Goal: Contribute content: Contribute content

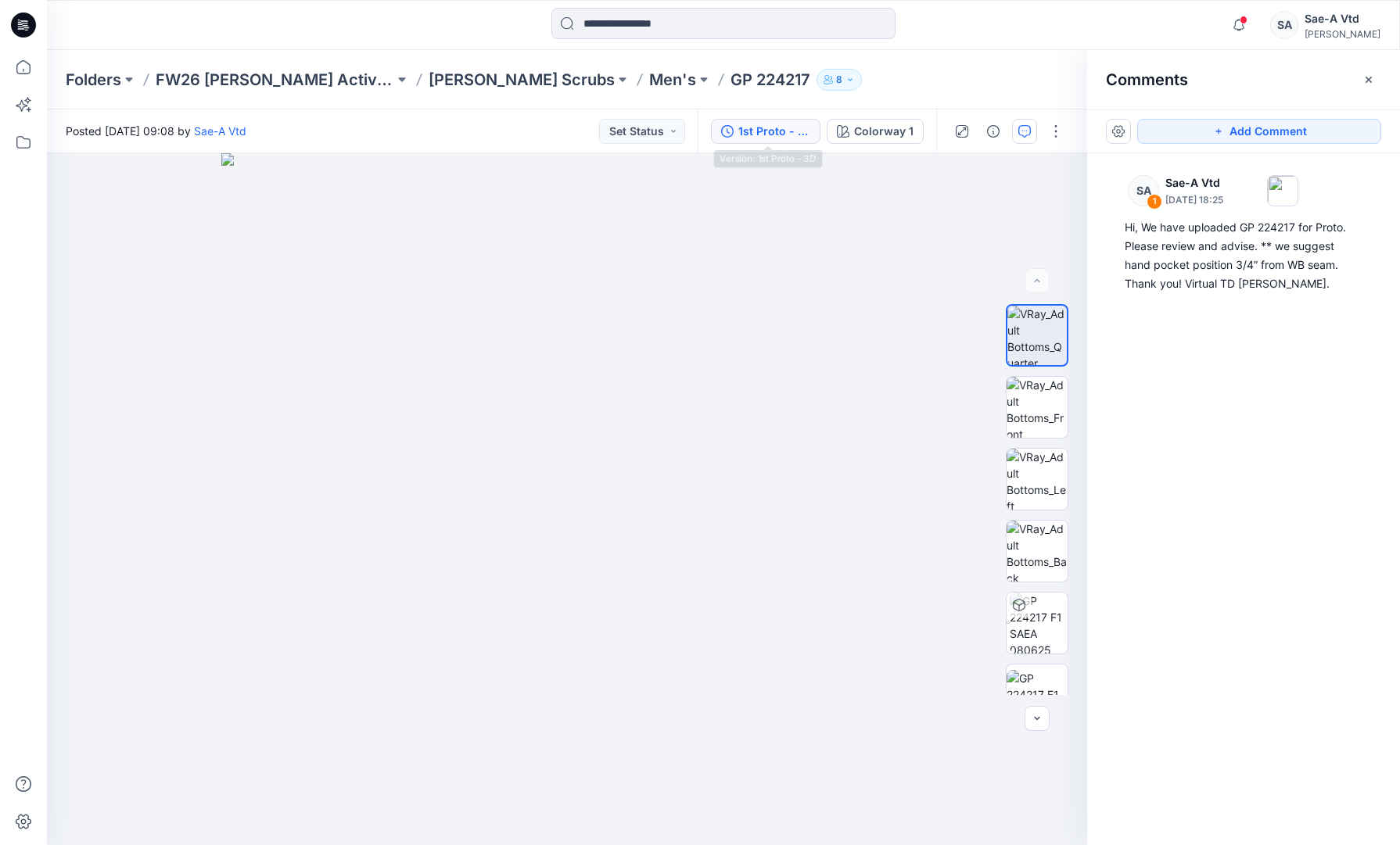
click at [786, 125] on div "1st Proto - 3D" at bounding box center [773, 131] width 72 height 17
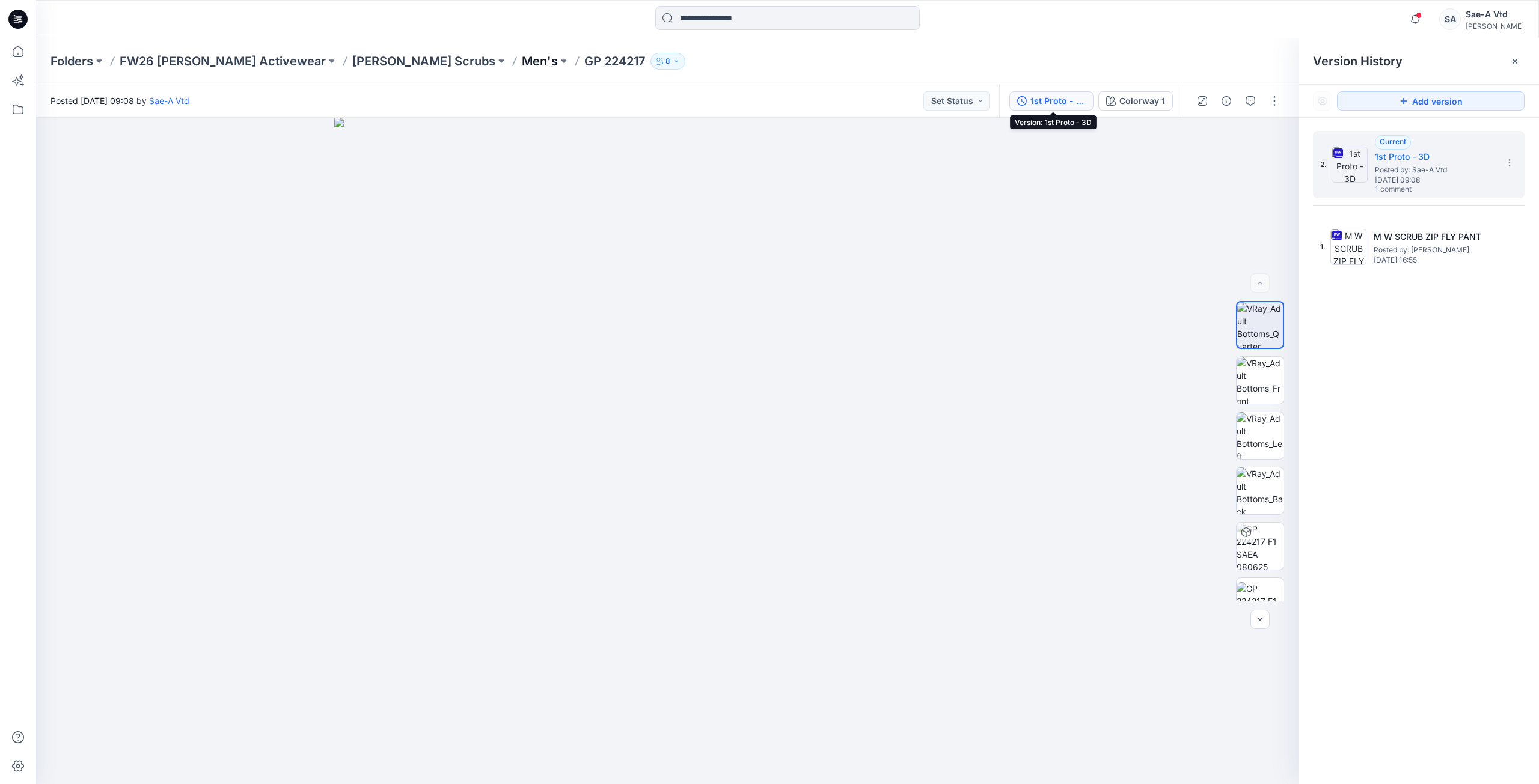
click at [522, 62] on p "Men's" at bounding box center [540, 61] width 36 height 17
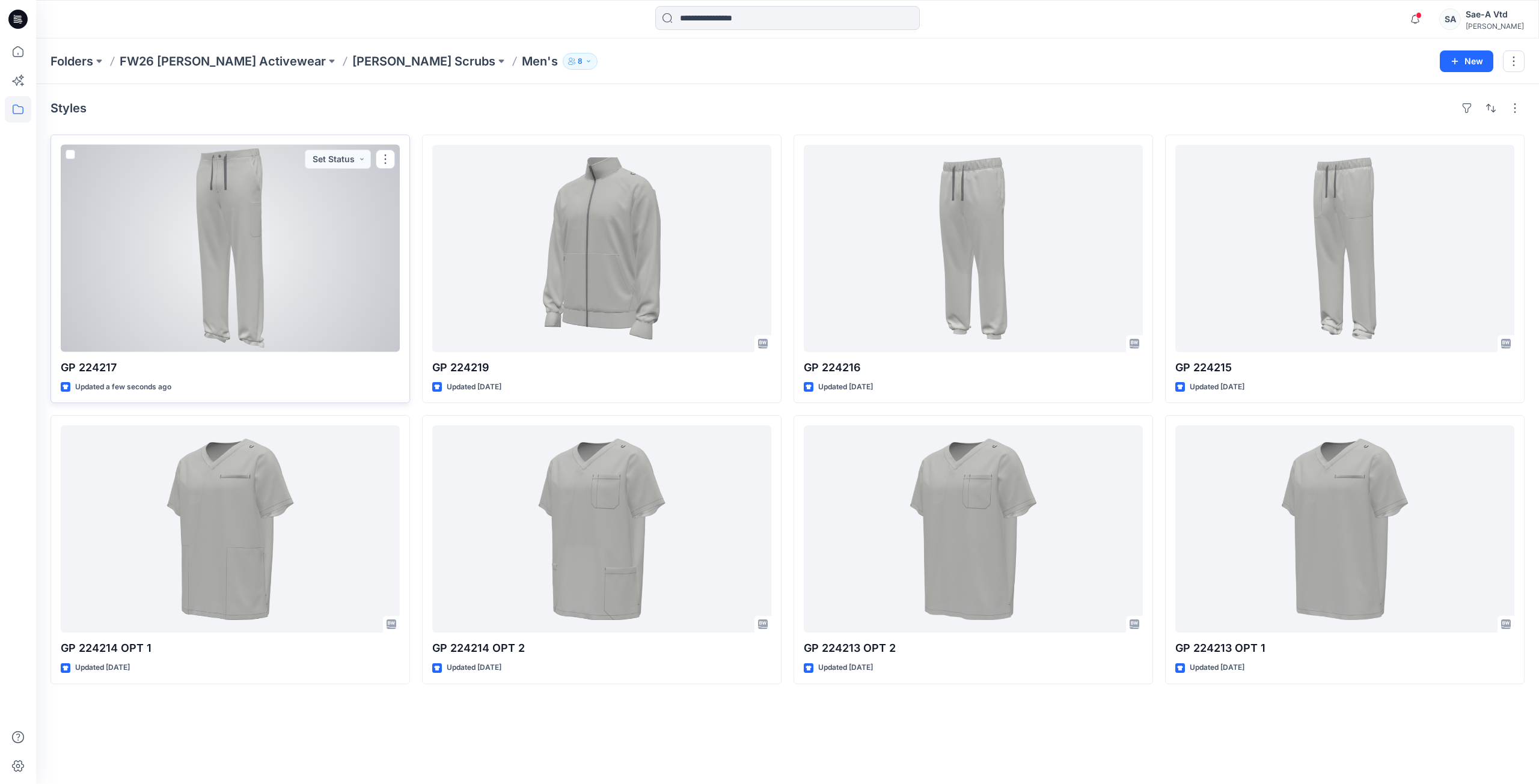
click at [235, 268] on div at bounding box center [230, 248] width 339 height 207
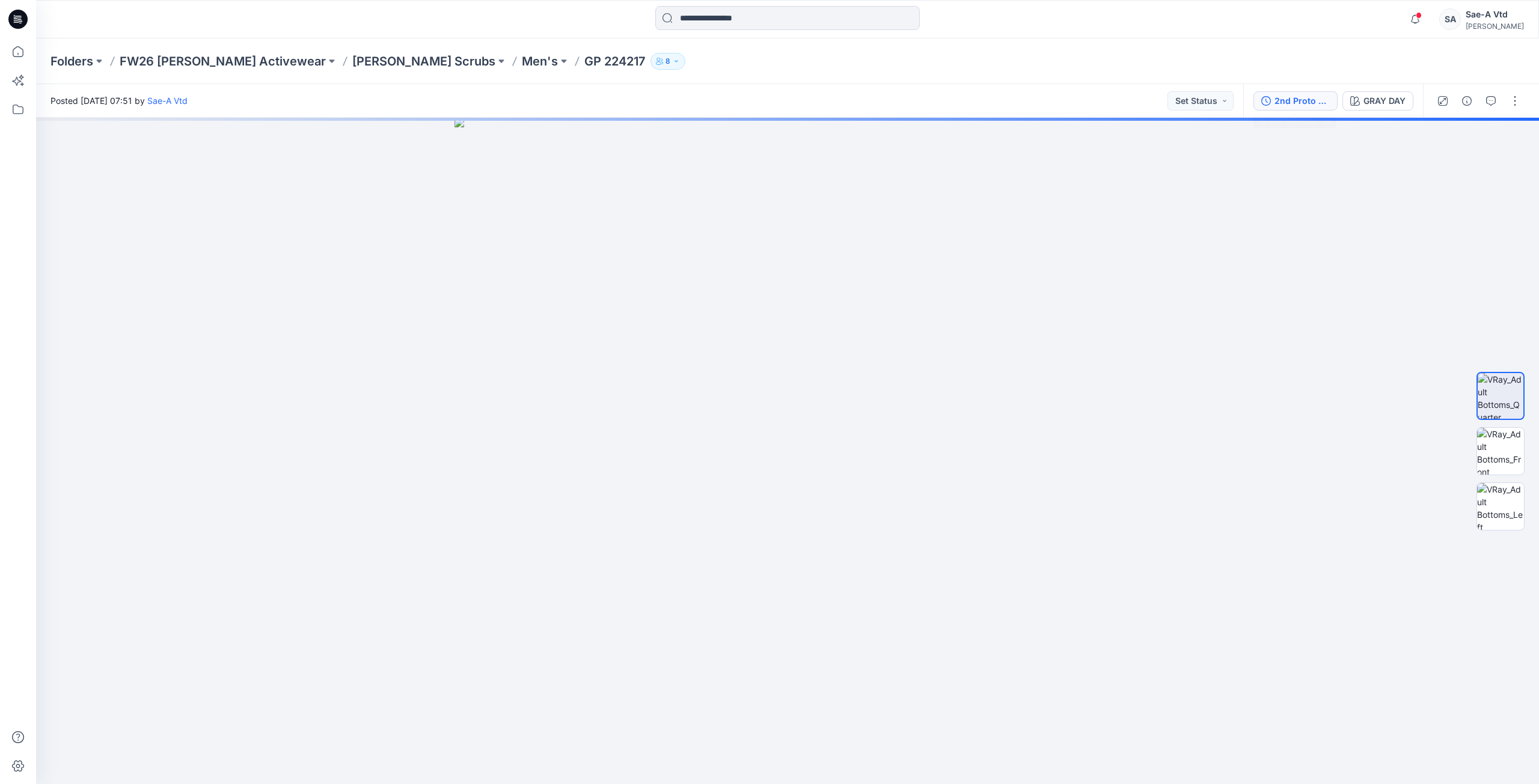
click at [1076, 104] on div "2nd Proto - 3D" at bounding box center [1302, 100] width 56 height 13
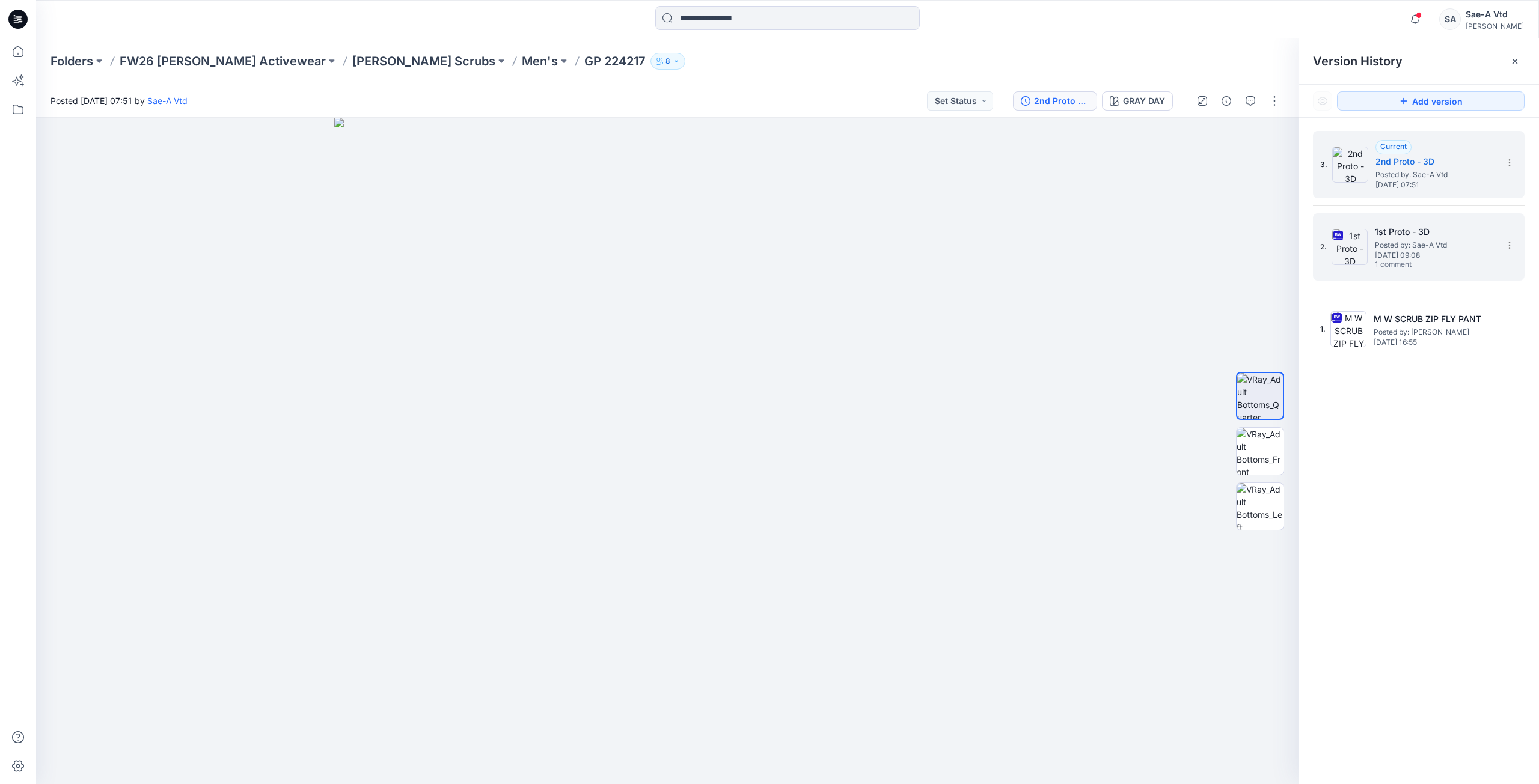
click at [1076, 249] on span "Posted by: Sae-A Vtd" at bounding box center [1435, 244] width 120 height 12
click at [1076, 163] on h5 "2nd Proto - 3D" at bounding box center [1435, 162] width 120 height 14
click at [1076, 240] on span "Posted by: Sae-A Vtd" at bounding box center [1435, 244] width 120 height 12
click at [1076, 170] on span "Posted by: Sae-A Vtd" at bounding box center [1435, 175] width 120 height 12
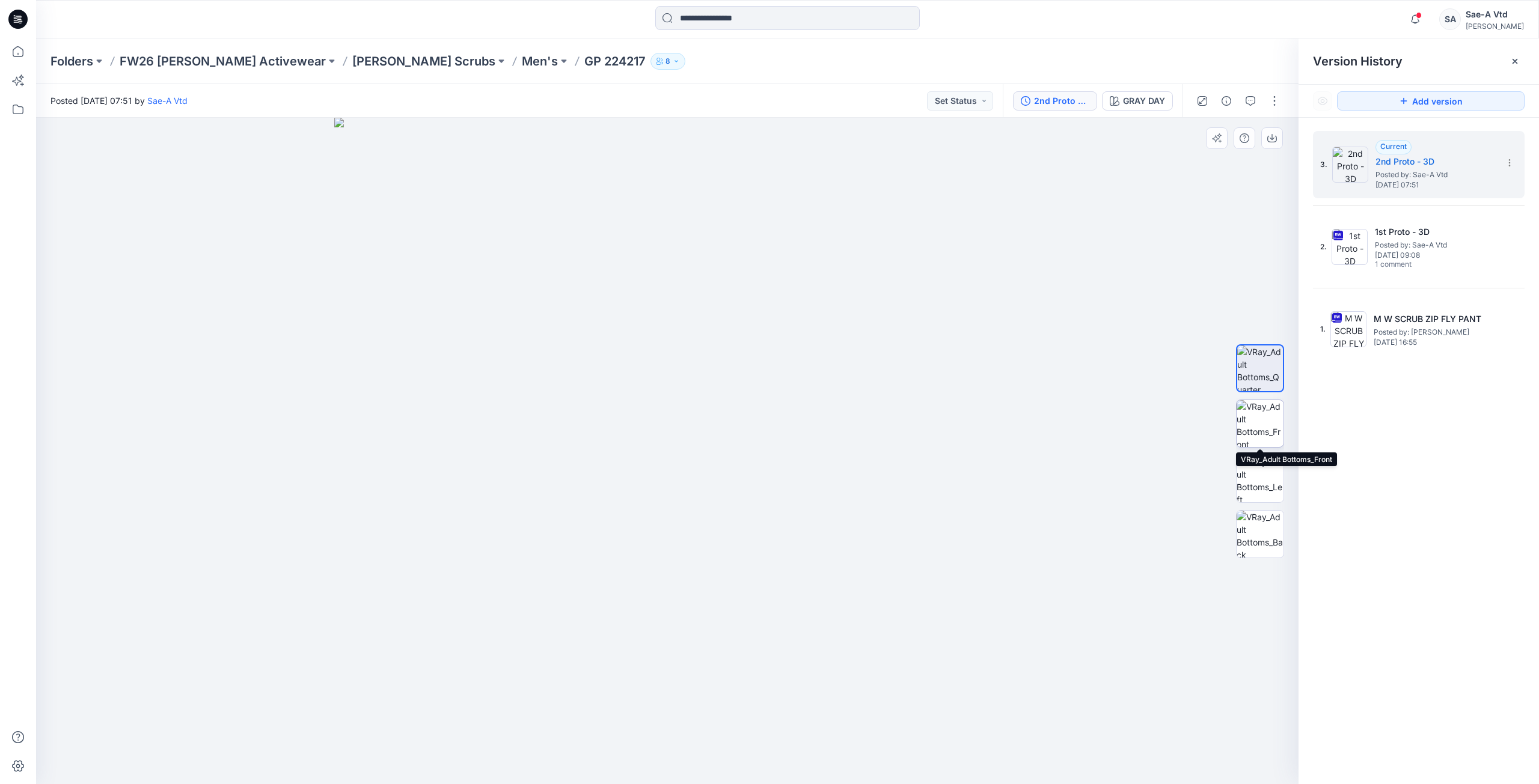
click at [1076, 429] on img at bounding box center [1260, 423] width 47 height 47
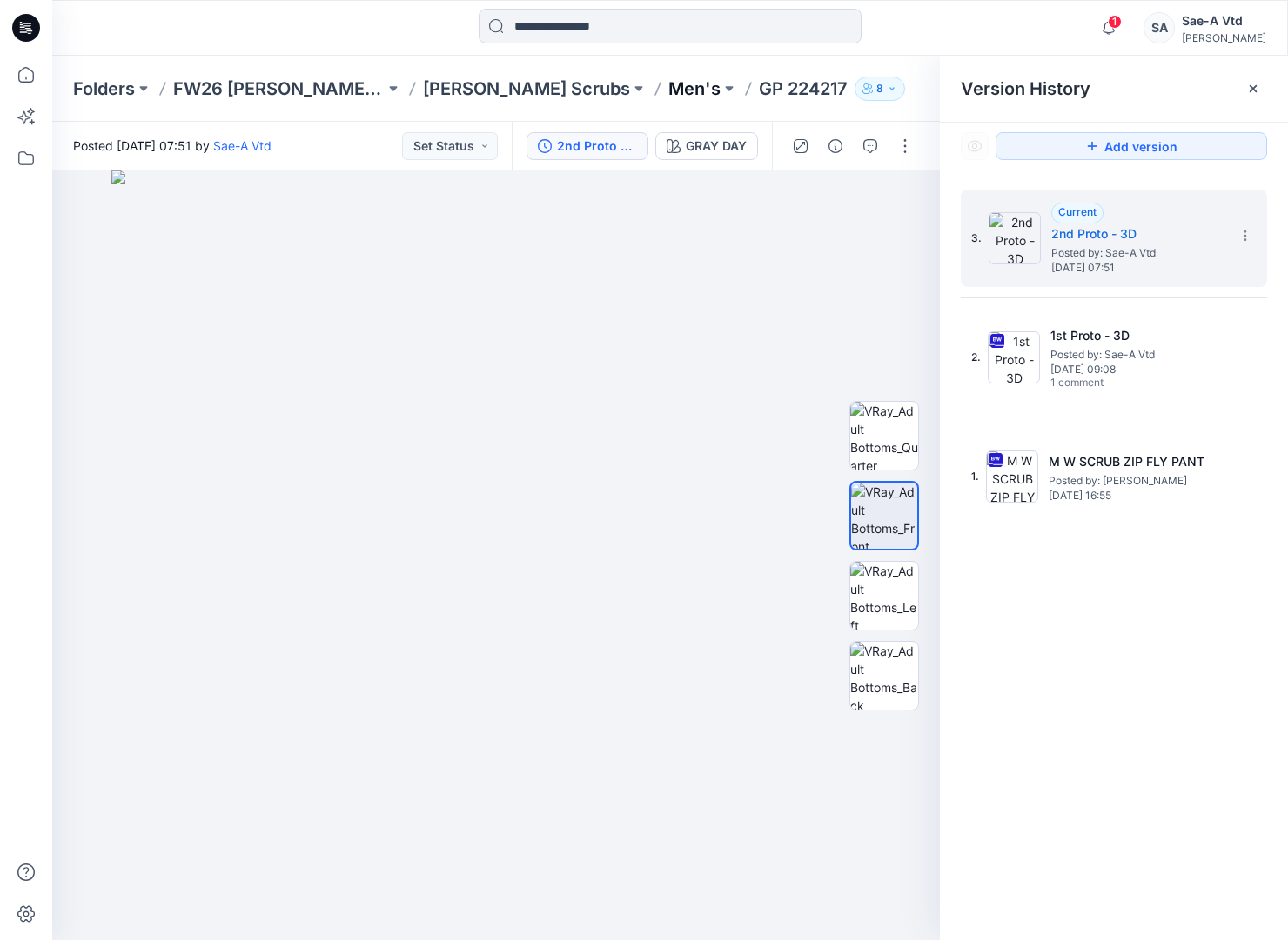
click at [668, 98] on p "Men's" at bounding box center [695, 88] width 52 height 24
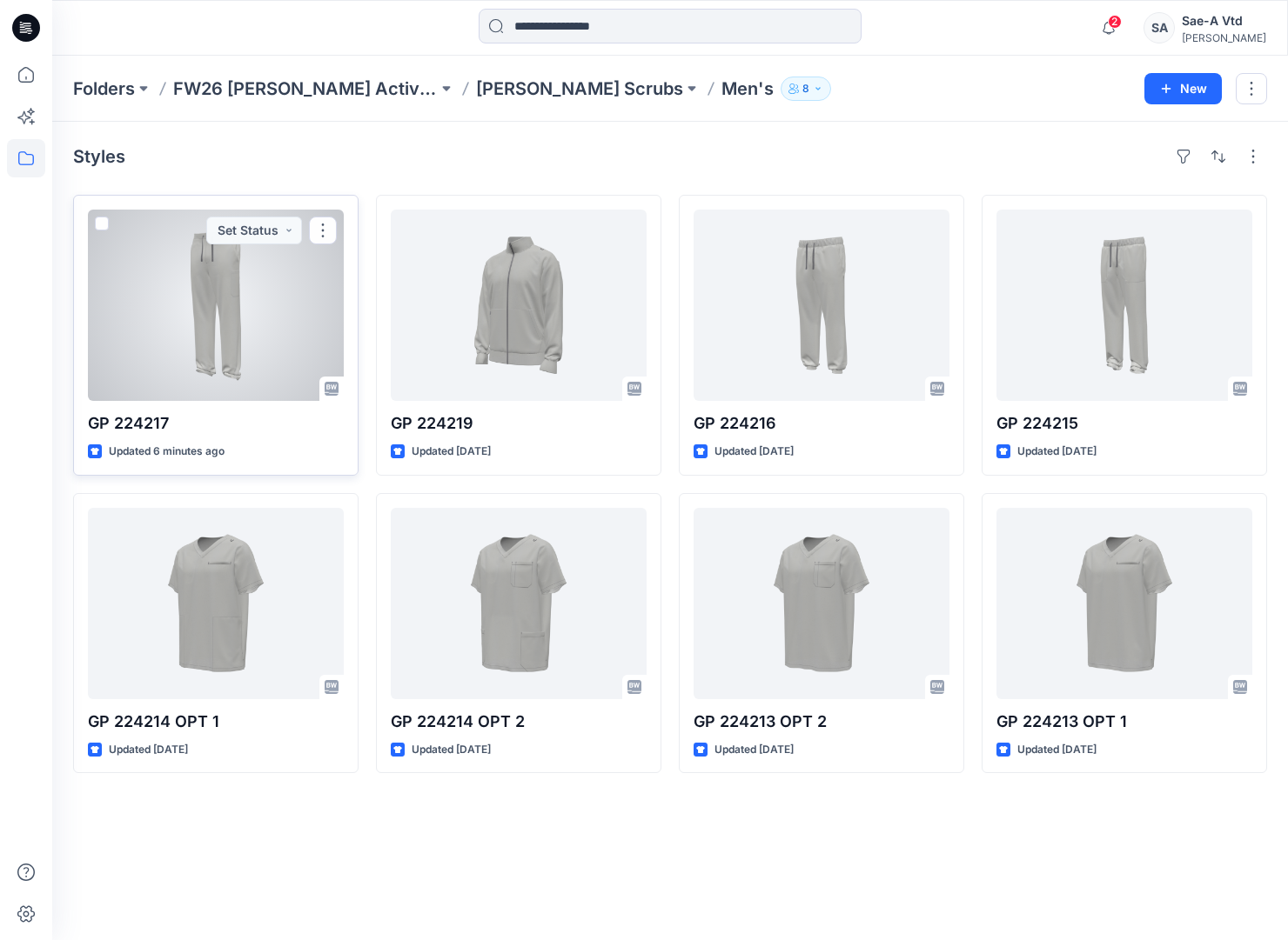
click at [258, 304] on div at bounding box center [215, 305] width 256 height 191
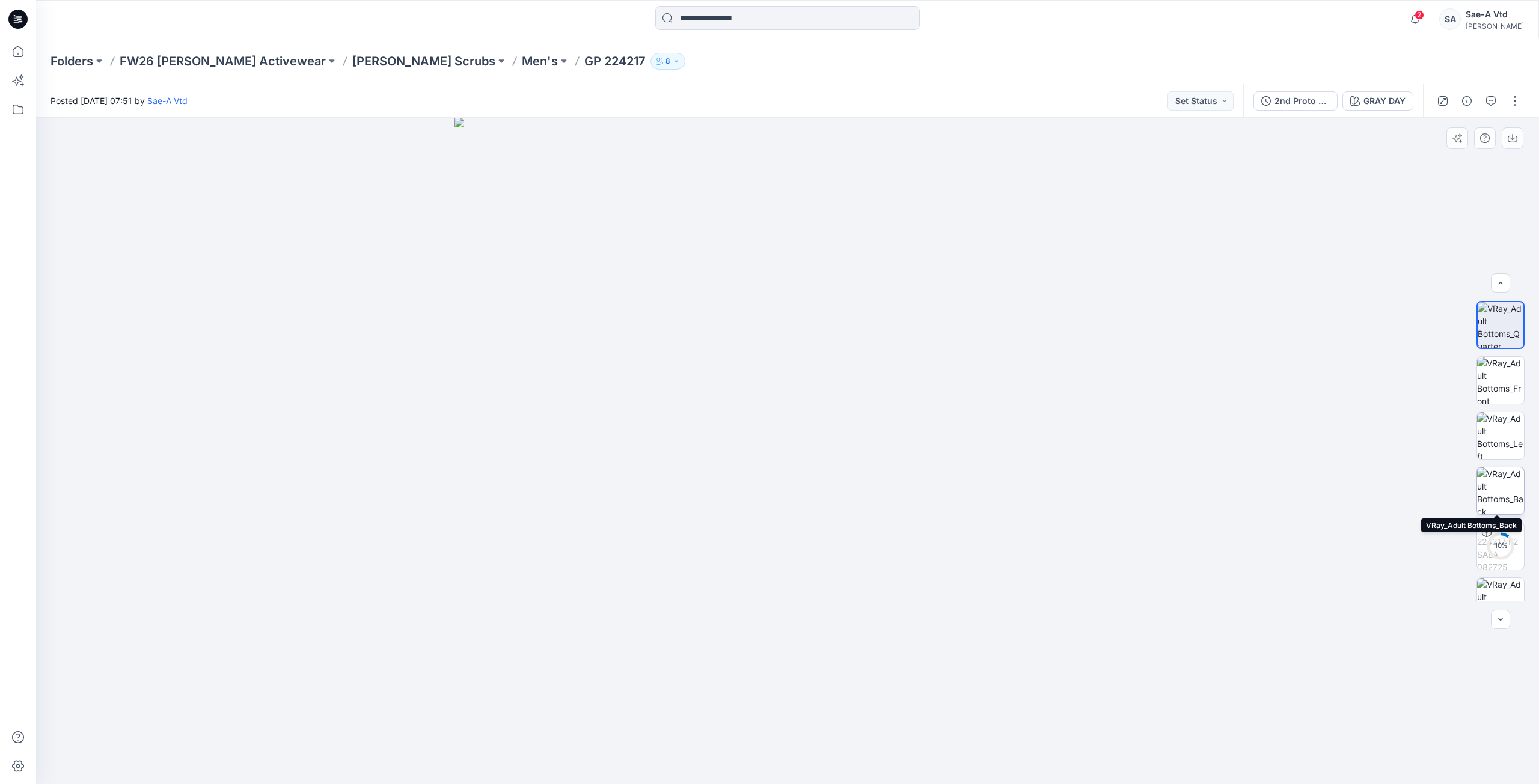
scroll to position [120, 0]
click at [1076, 99] on button "button" at bounding box center [1515, 100] width 19 height 19
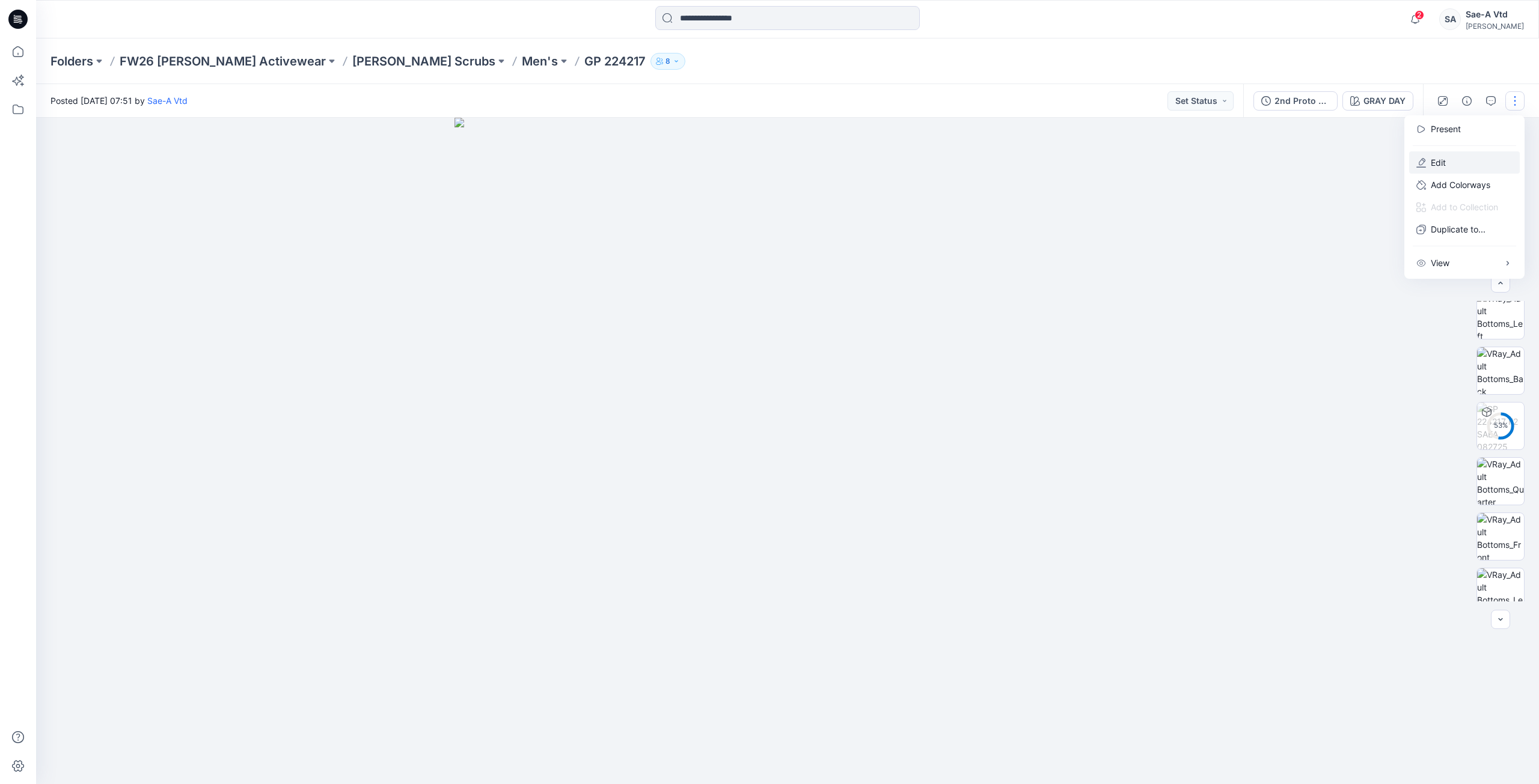
click at [1076, 160] on p "Edit" at bounding box center [1439, 162] width 15 height 12
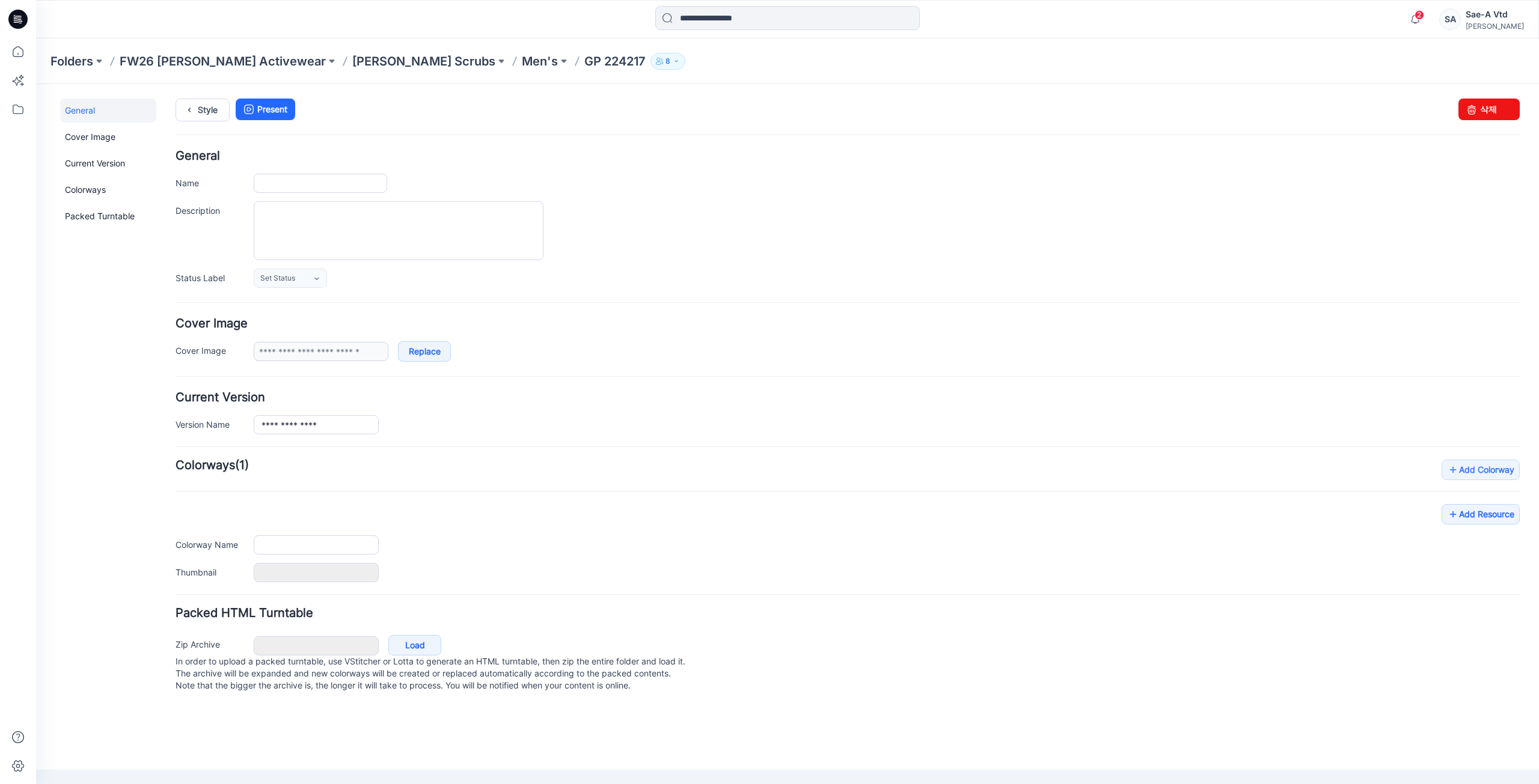
type input "*********"
type input "********"
type input "**********"
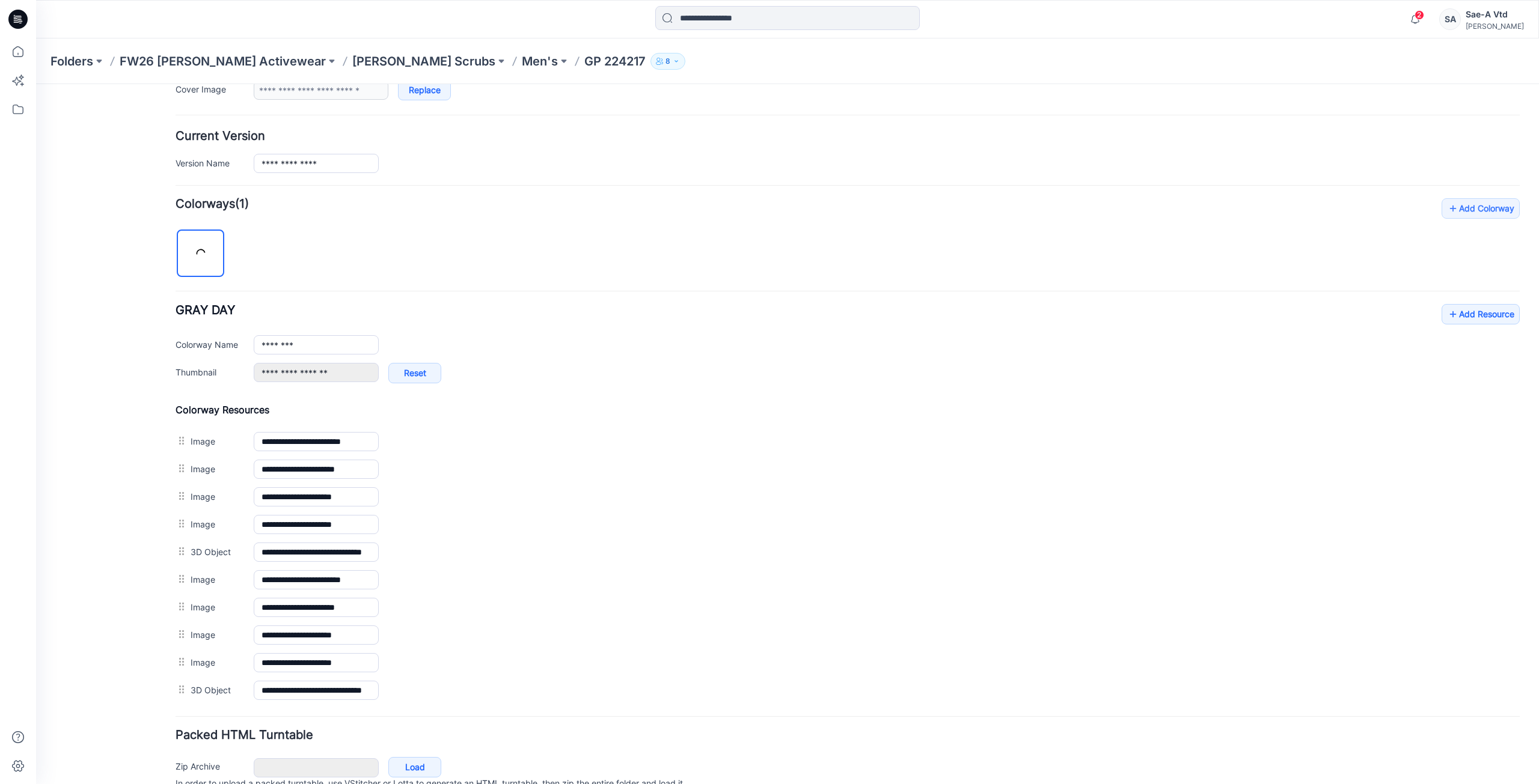
scroll to position [319, 0]
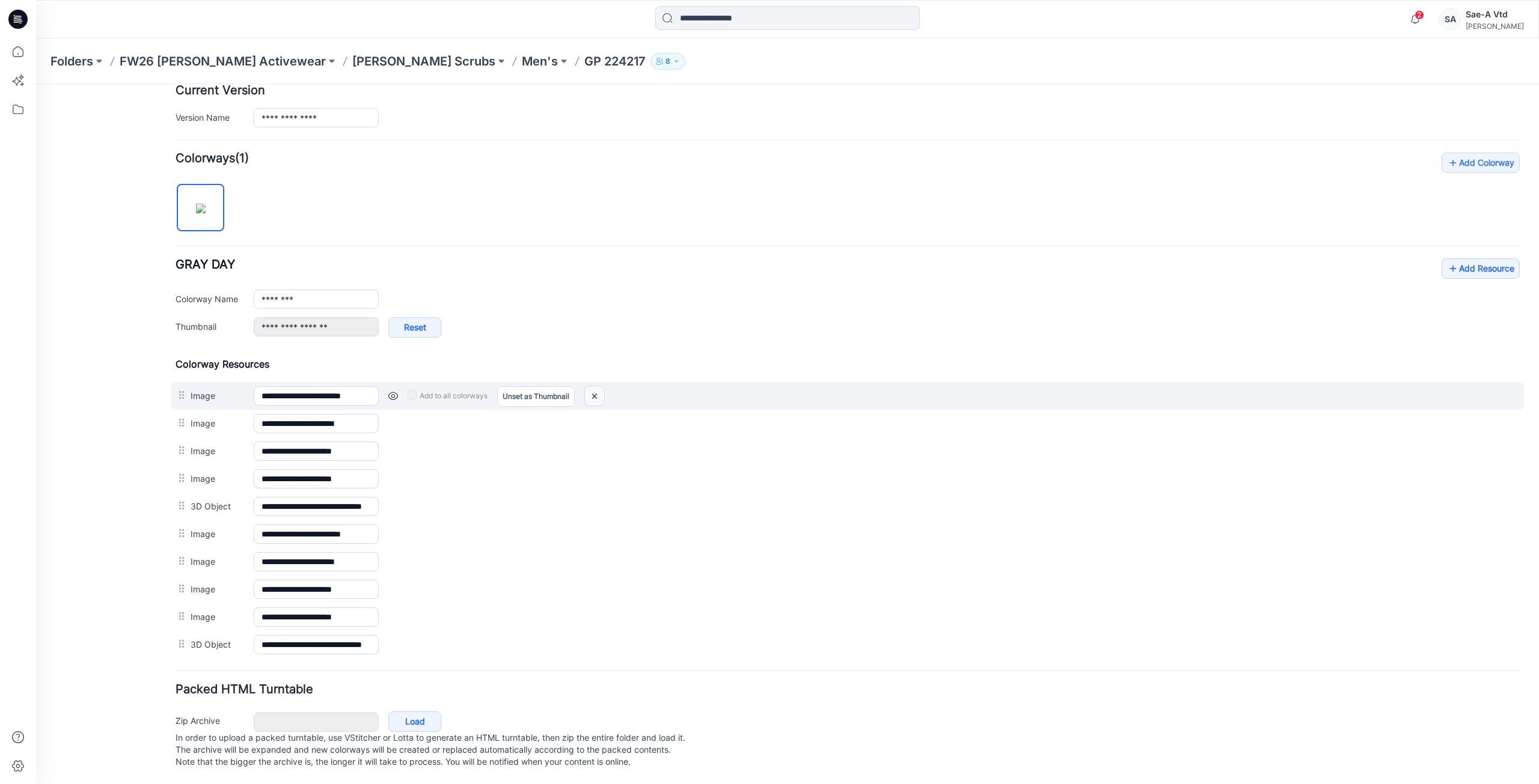
click at [589, 386] on img at bounding box center [594, 396] width 19 height 20
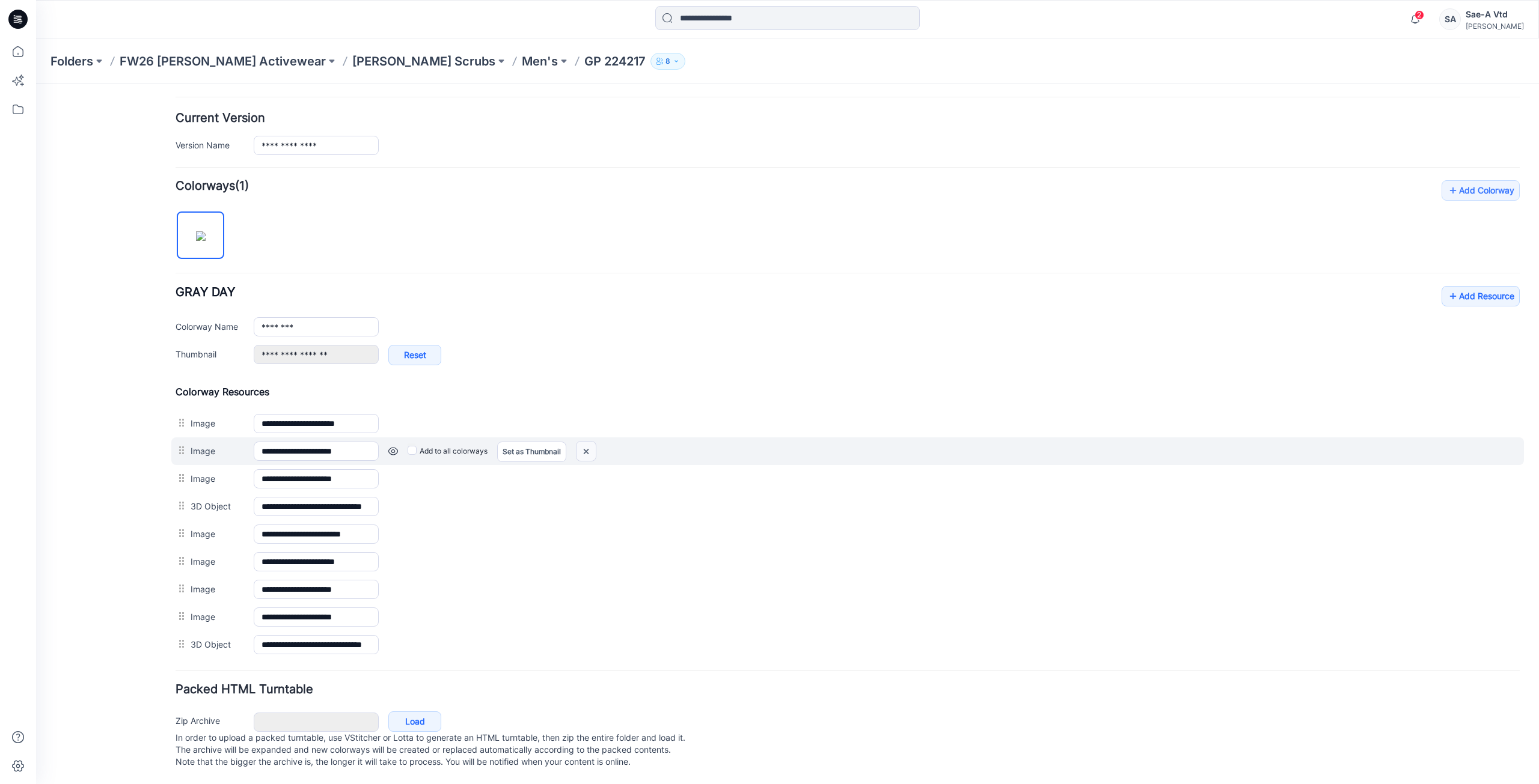
scroll to position [291, 0]
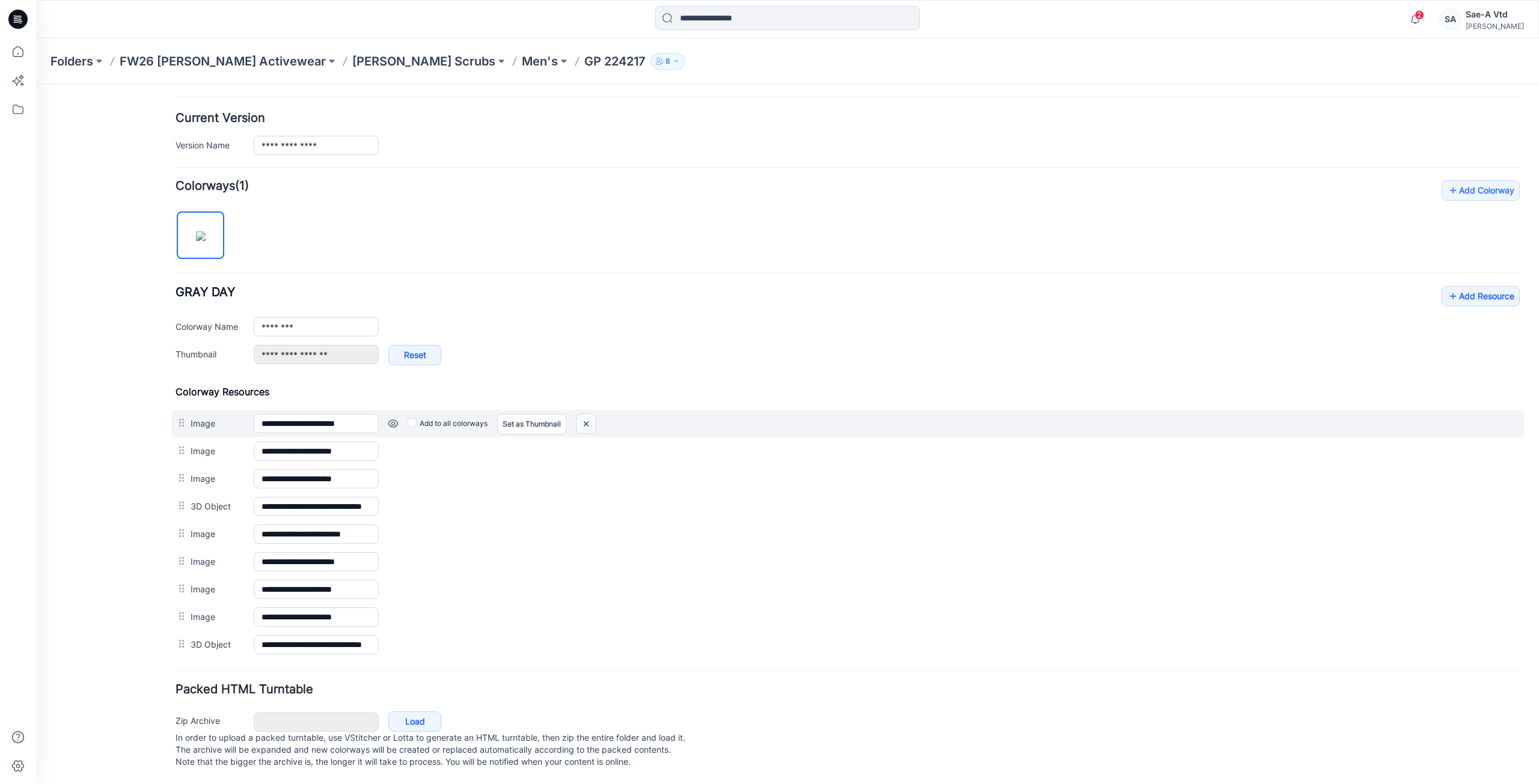
click at [594, 414] on img at bounding box center [586, 424] width 19 height 20
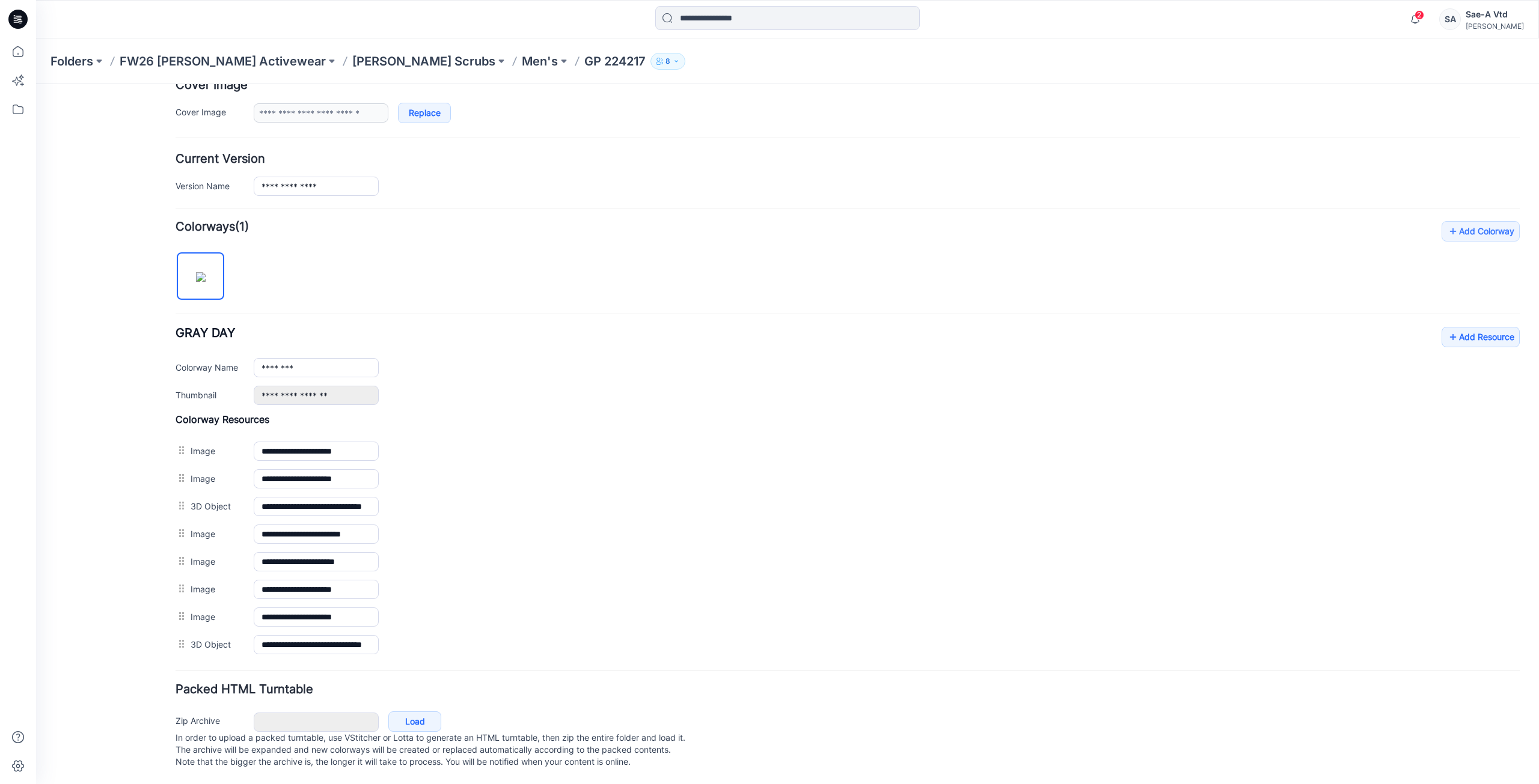
scroll to position [251, 0]
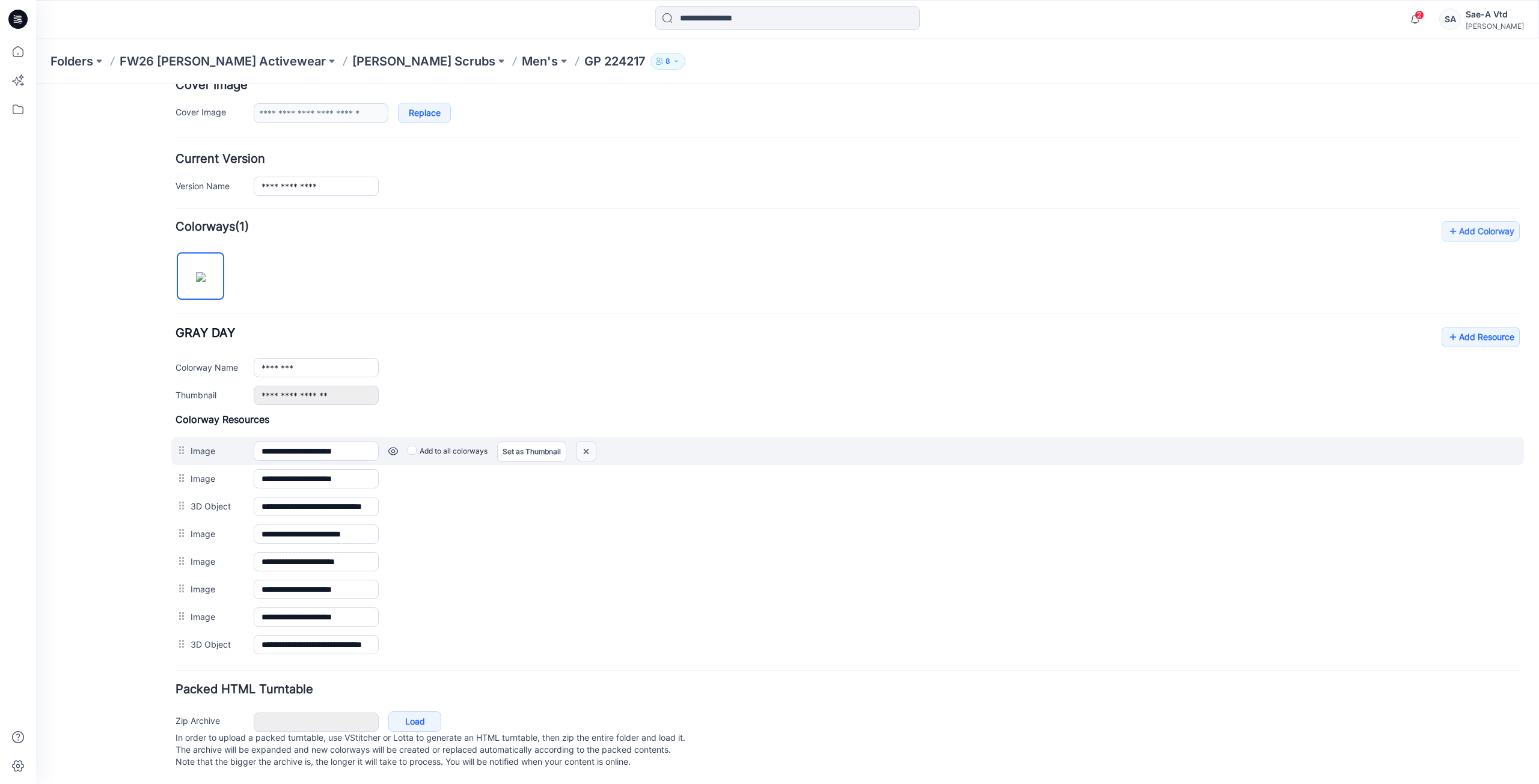
click at [36, 84] on img at bounding box center [36, 84] width 0 height 0
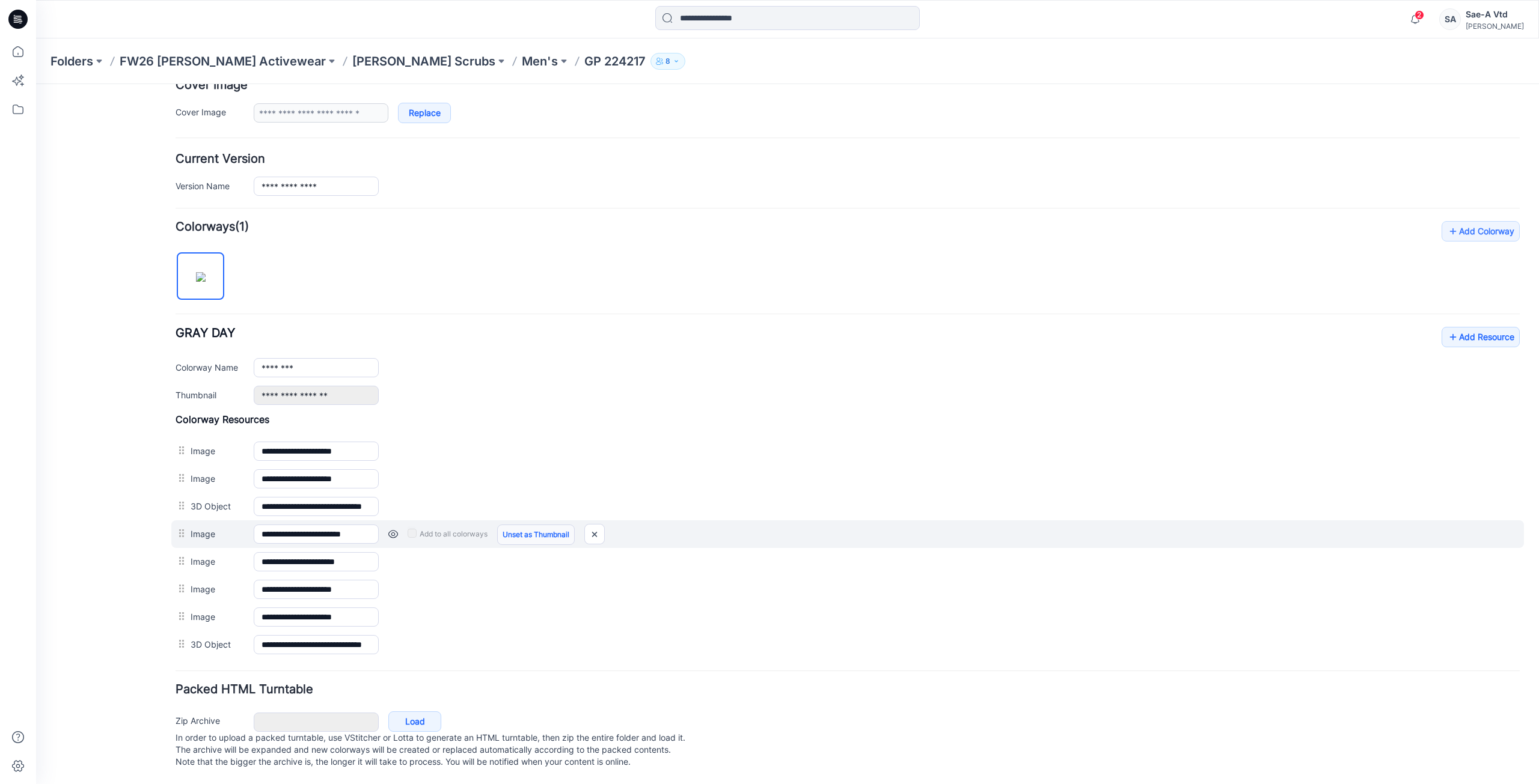
scroll to position [223, 0]
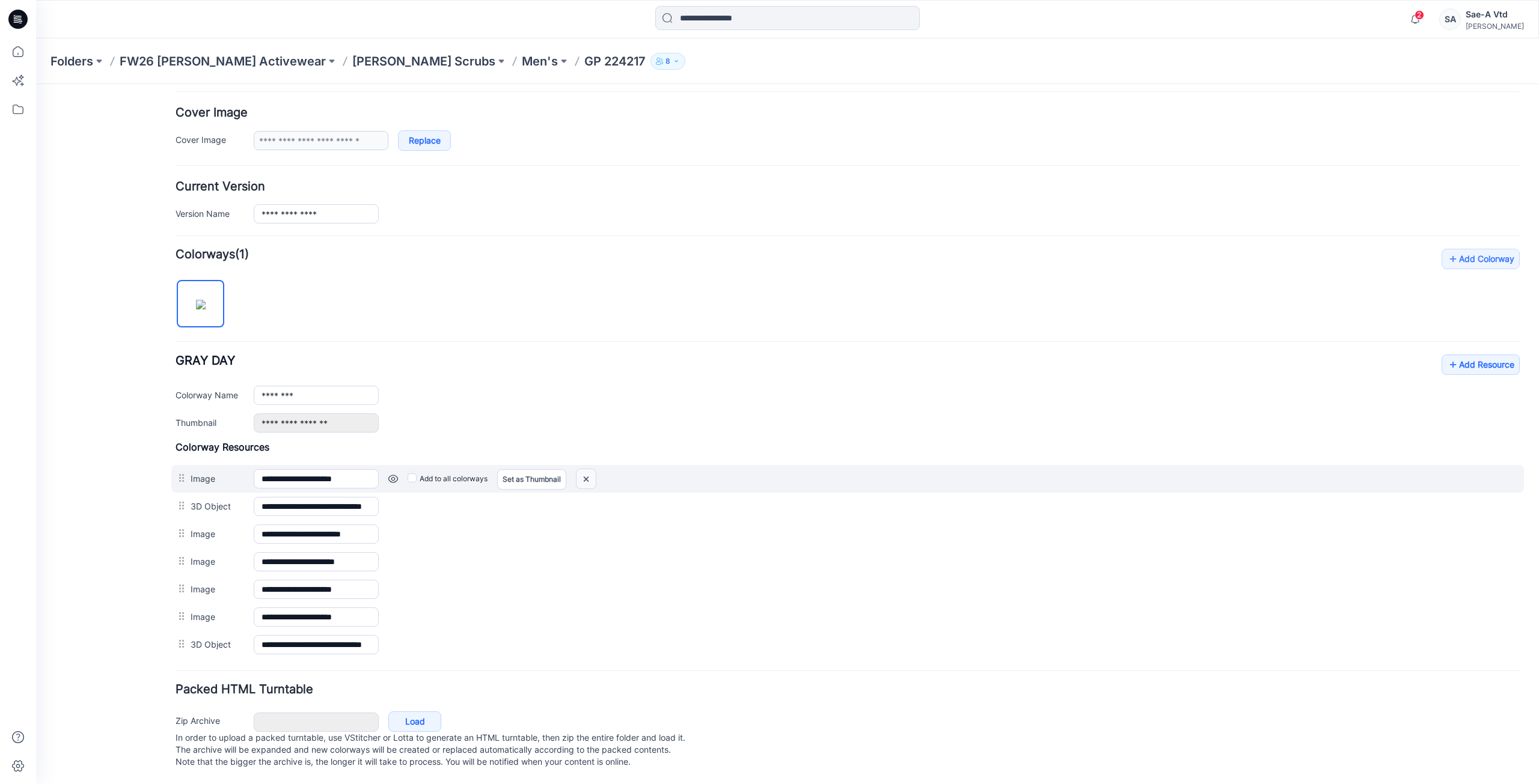
click at [36, 84] on img at bounding box center [36, 84] width 0 height 0
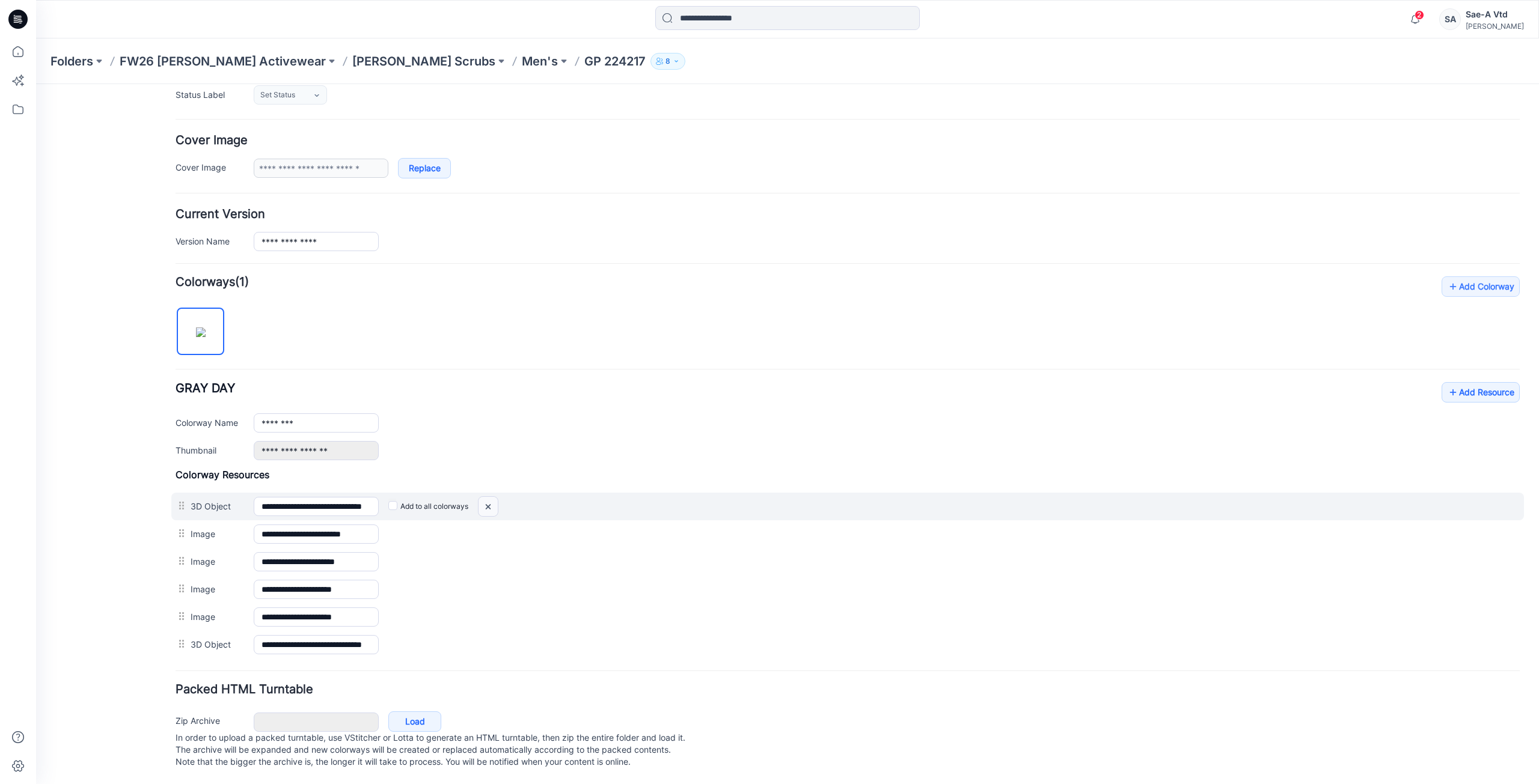
click at [36, 84] on img at bounding box center [36, 84] width 0 height 0
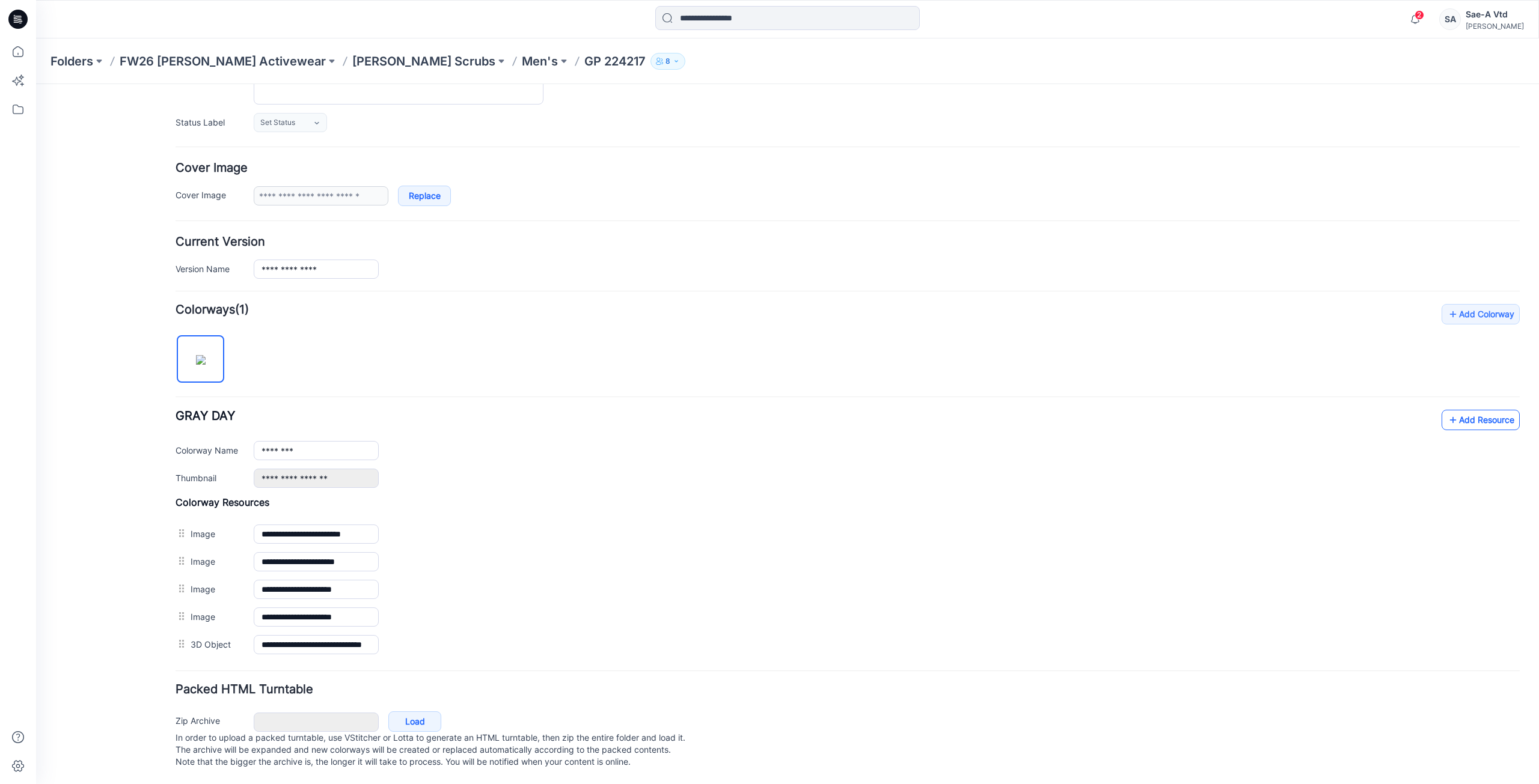
click at [1482, 410] on link "Add Resource" at bounding box center [1480, 420] width 78 height 21
click at [1467, 415] on link "Add Resource" at bounding box center [1480, 420] width 78 height 21
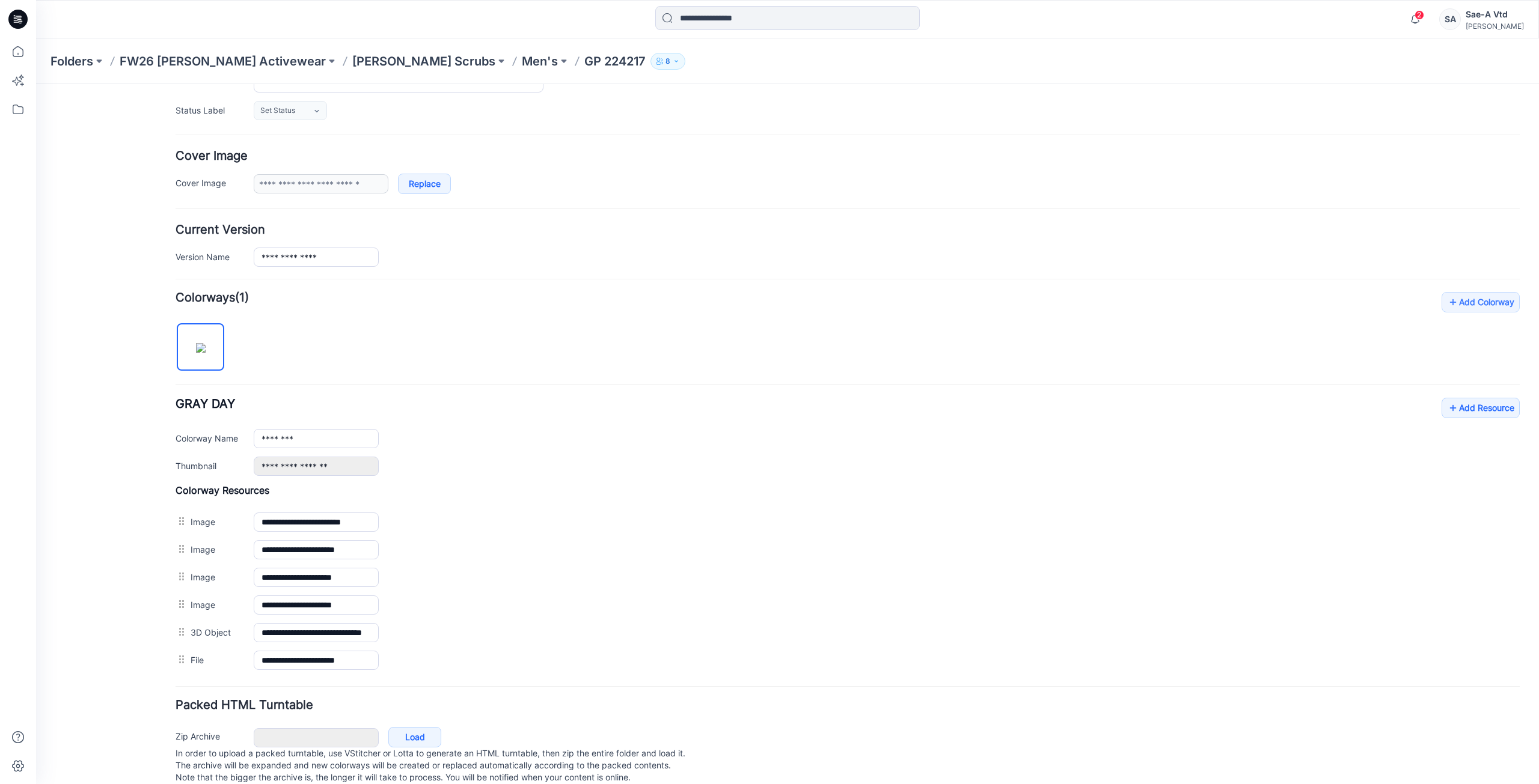
click at [1431, 407] on div "**********" at bounding box center [848, 437] width 1344 height 78
click at [1447, 407] on icon at bounding box center [1453, 408] width 12 height 19
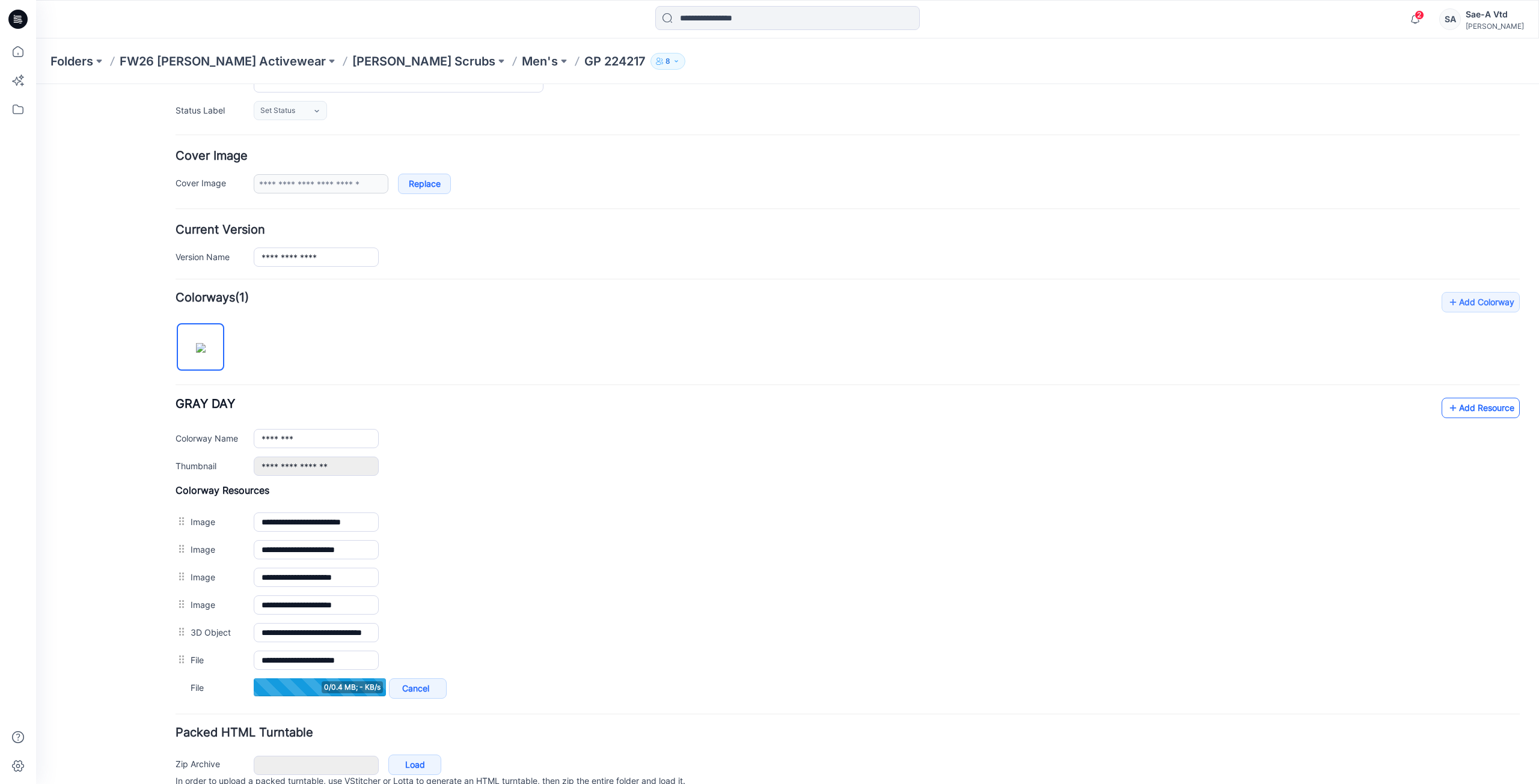
click at [1482, 407] on link "Add Resource" at bounding box center [1480, 408] width 78 height 21
click at [1466, 415] on link "Add Resource" at bounding box center [1480, 408] width 78 height 21
click at [1497, 412] on link "Add Resource" at bounding box center [1480, 408] width 78 height 21
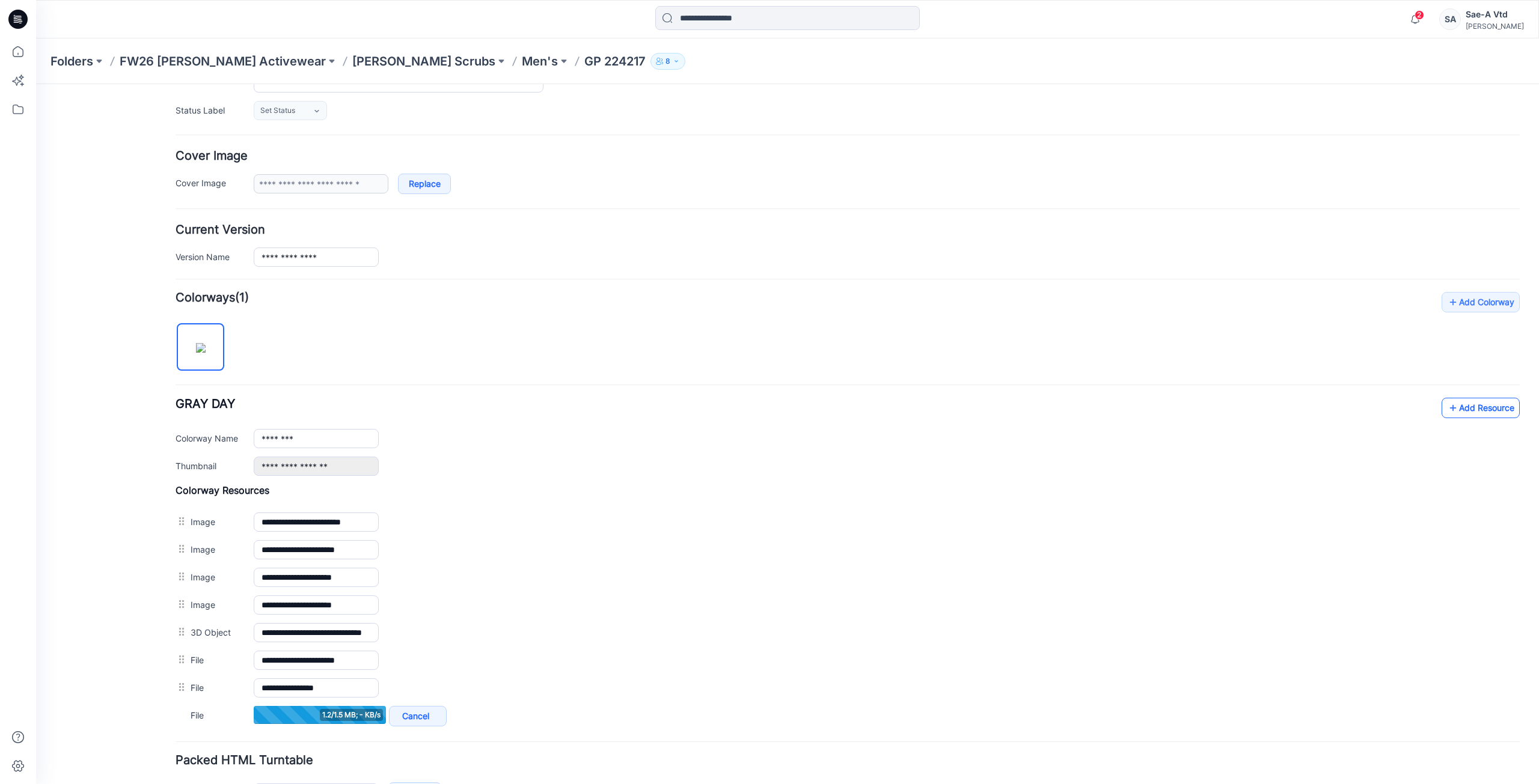
click at [1499, 412] on link "Add Resource" at bounding box center [1480, 408] width 78 height 21
click at [1460, 404] on link "Add Resource" at bounding box center [1480, 408] width 78 height 21
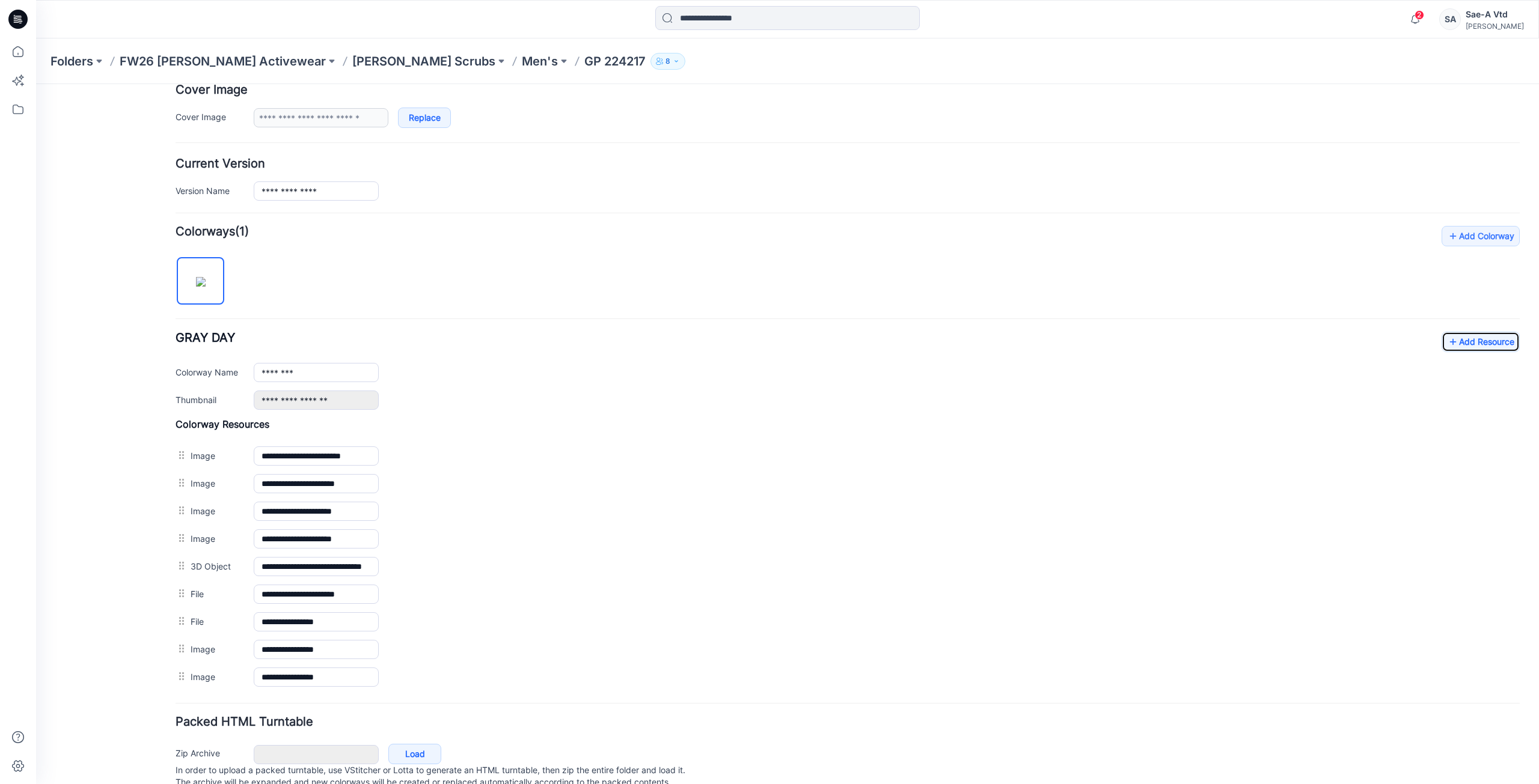
scroll to position [0, 0]
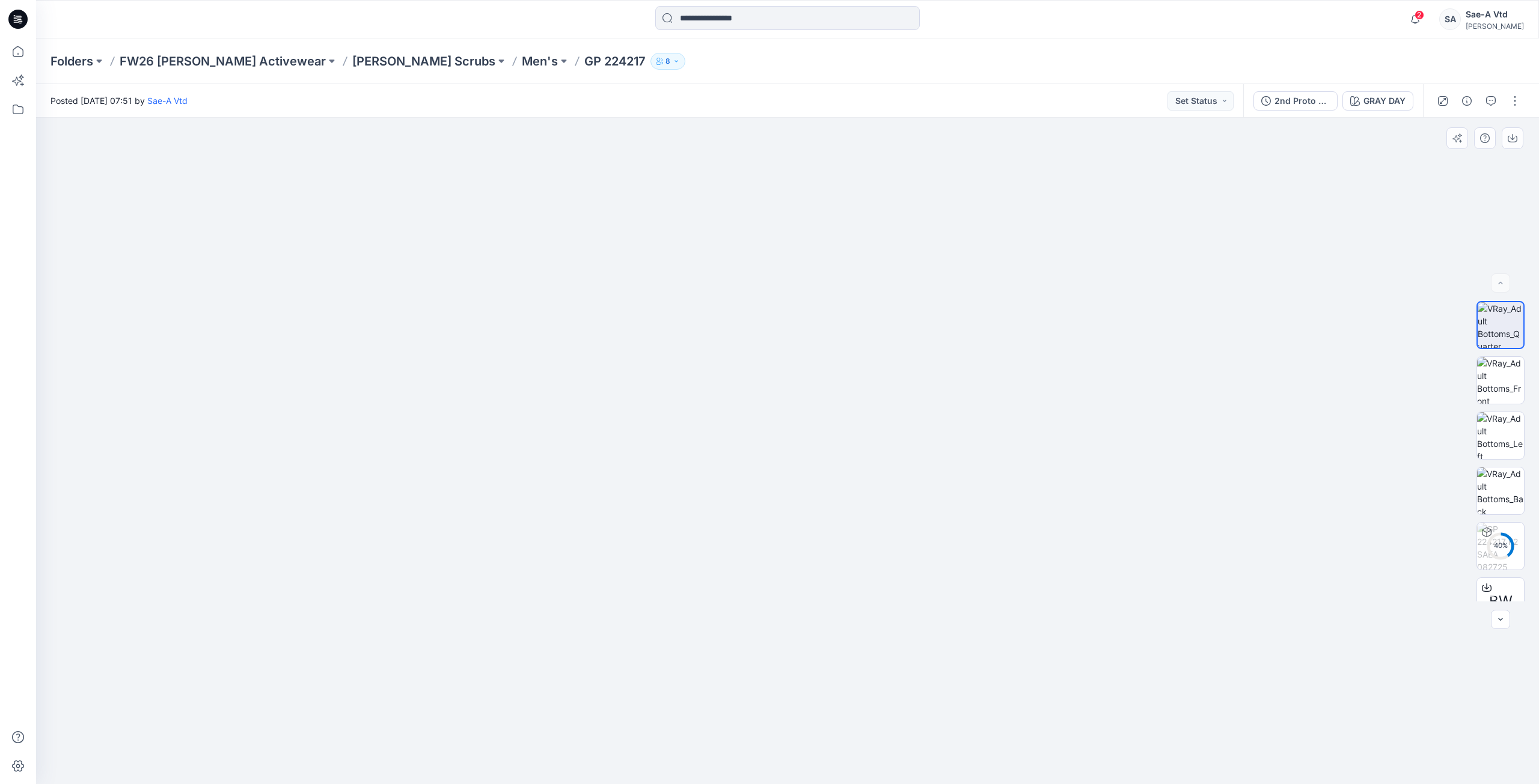
drag, startPoint x: 796, startPoint y: 264, endPoint x: 753, endPoint y: 478, distance: 218.3
drag, startPoint x: 776, startPoint y: 482, endPoint x: 778, endPoint y: 349, distance: 133.0
click at [1291, 103] on div "2nd Proto - 3D" at bounding box center [1302, 100] width 56 height 13
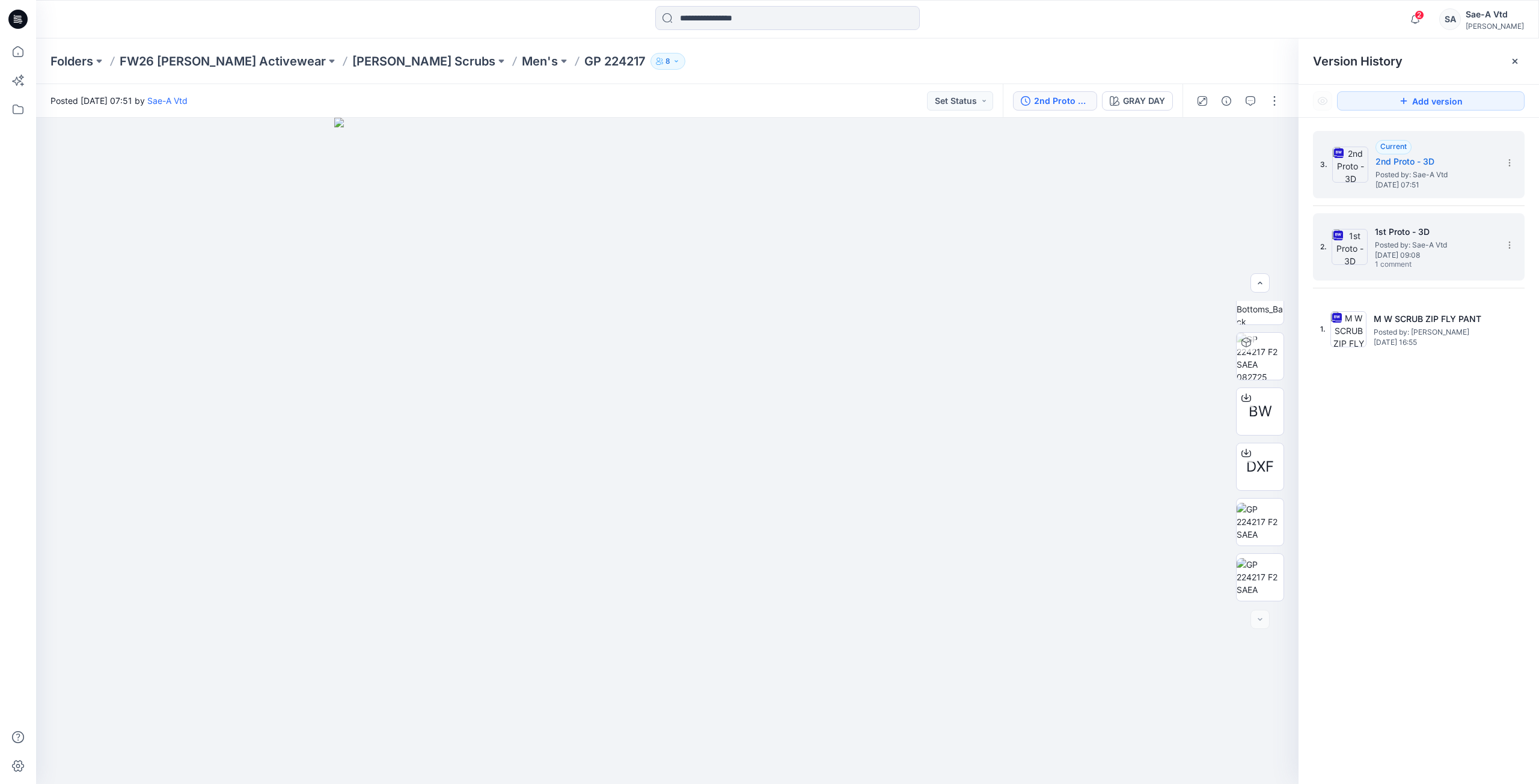
click at [1392, 256] on span "Wednesday, August 06, 2025 09:08" at bounding box center [1435, 255] width 120 height 8
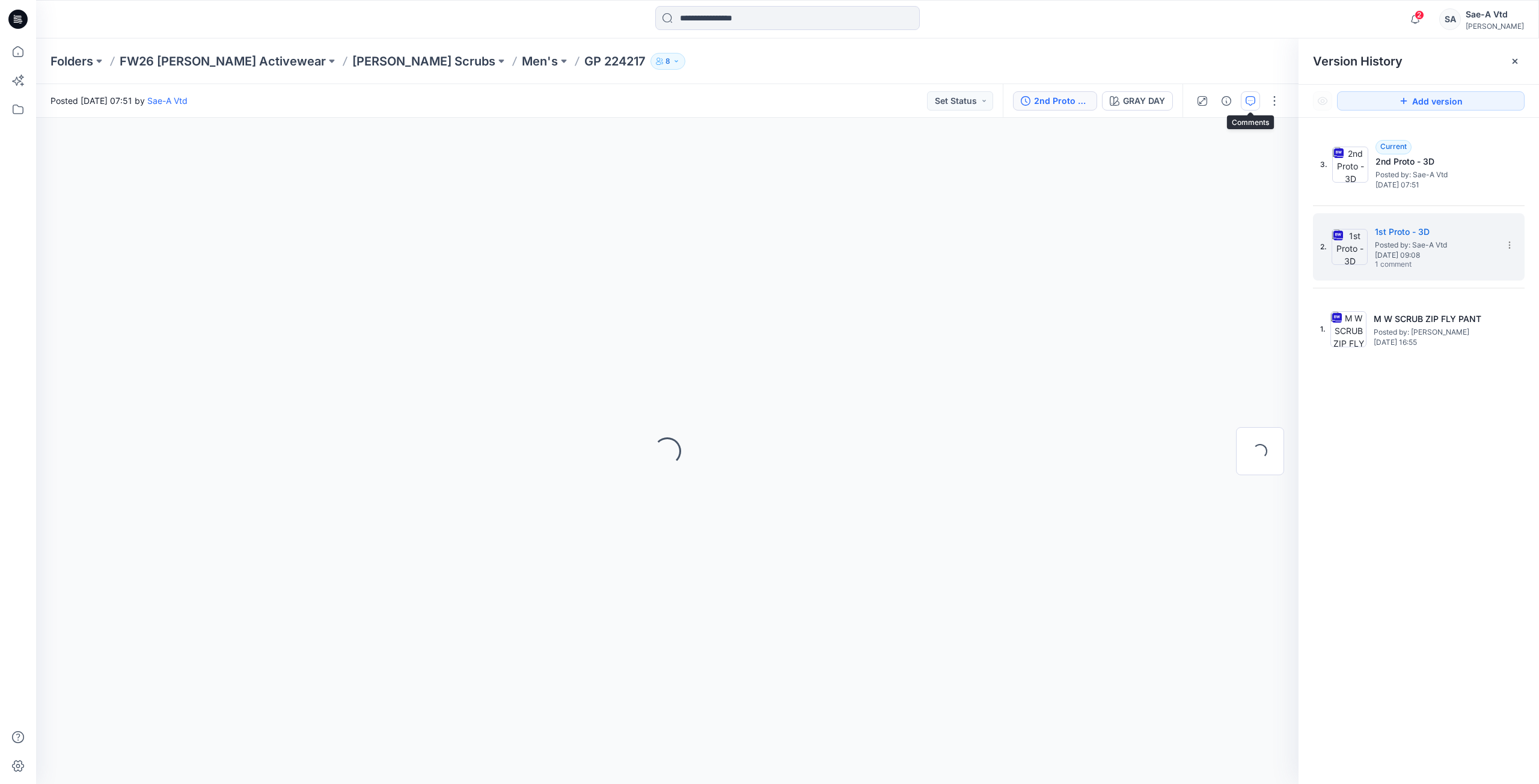
click at [1249, 100] on icon "button" at bounding box center [1251, 100] width 4 height 1
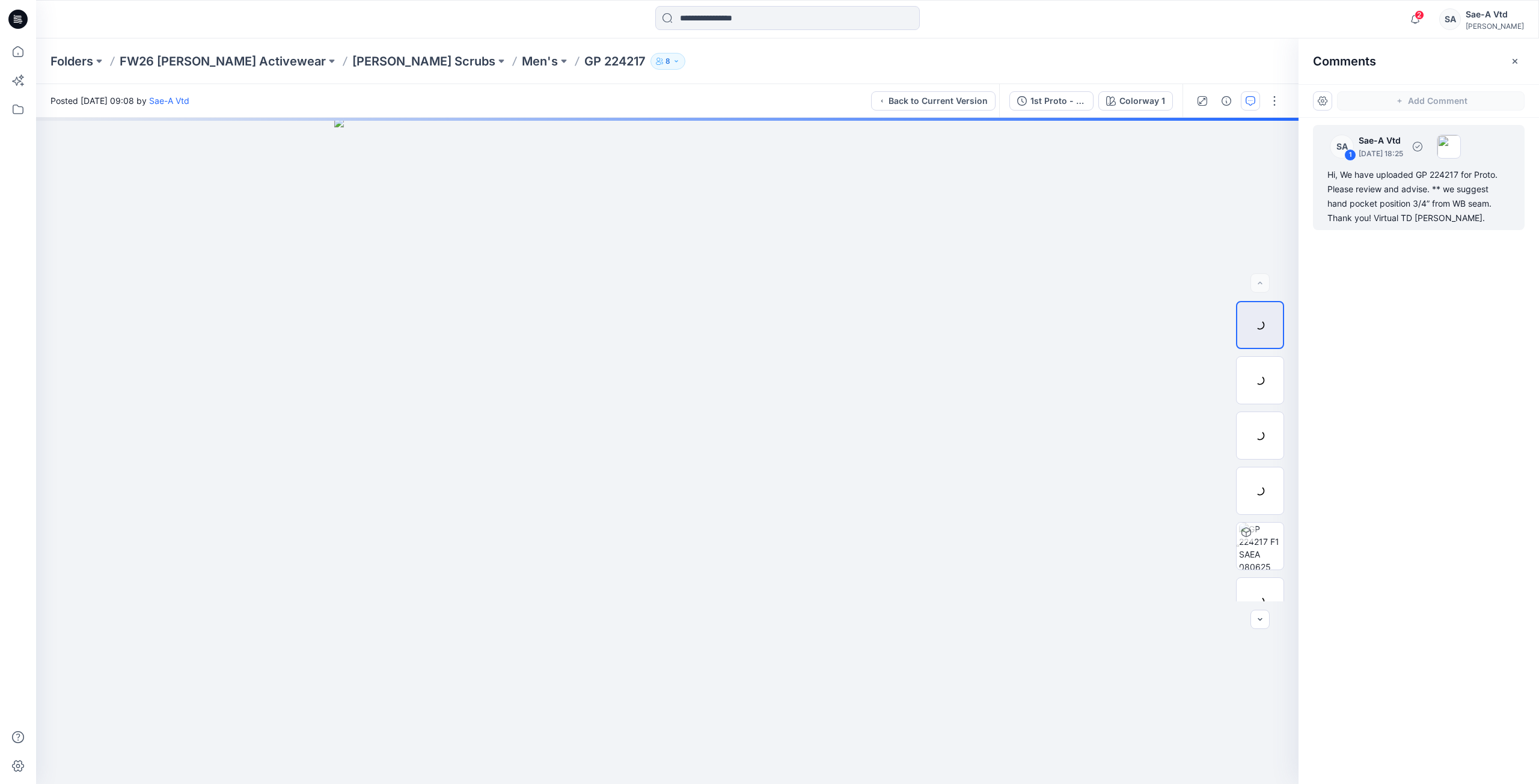
click at [1388, 198] on div "Hi, We have uploaded GP 224217 for Proto. Please review and advise. ** we sugge…" at bounding box center [1419, 196] width 183 height 57
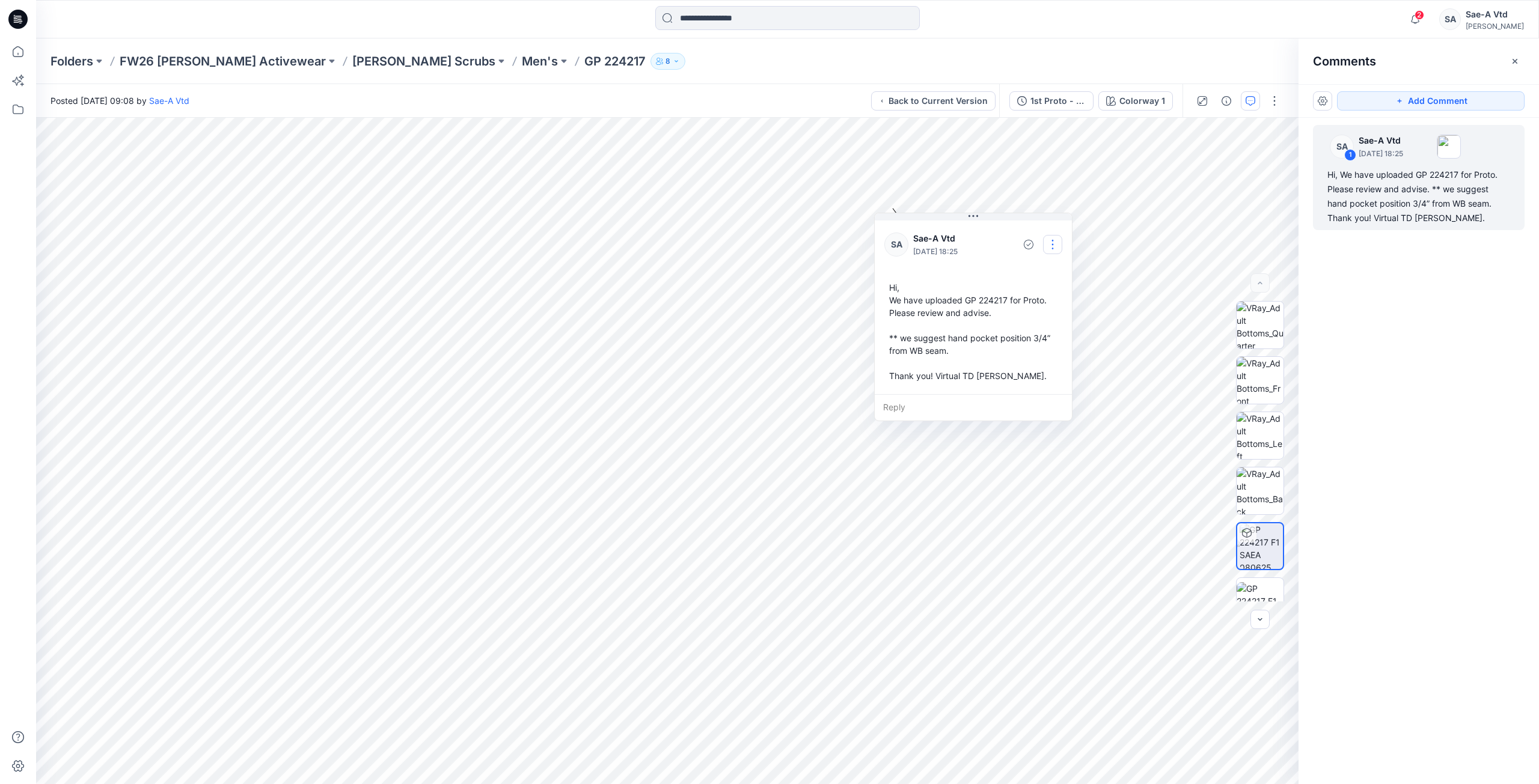
click at [1048, 250] on button "button" at bounding box center [1053, 244] width 19 height 19
click at [1048, 276] on p "Edit comment" at bounding box center [1055, 273] width 54 height 12
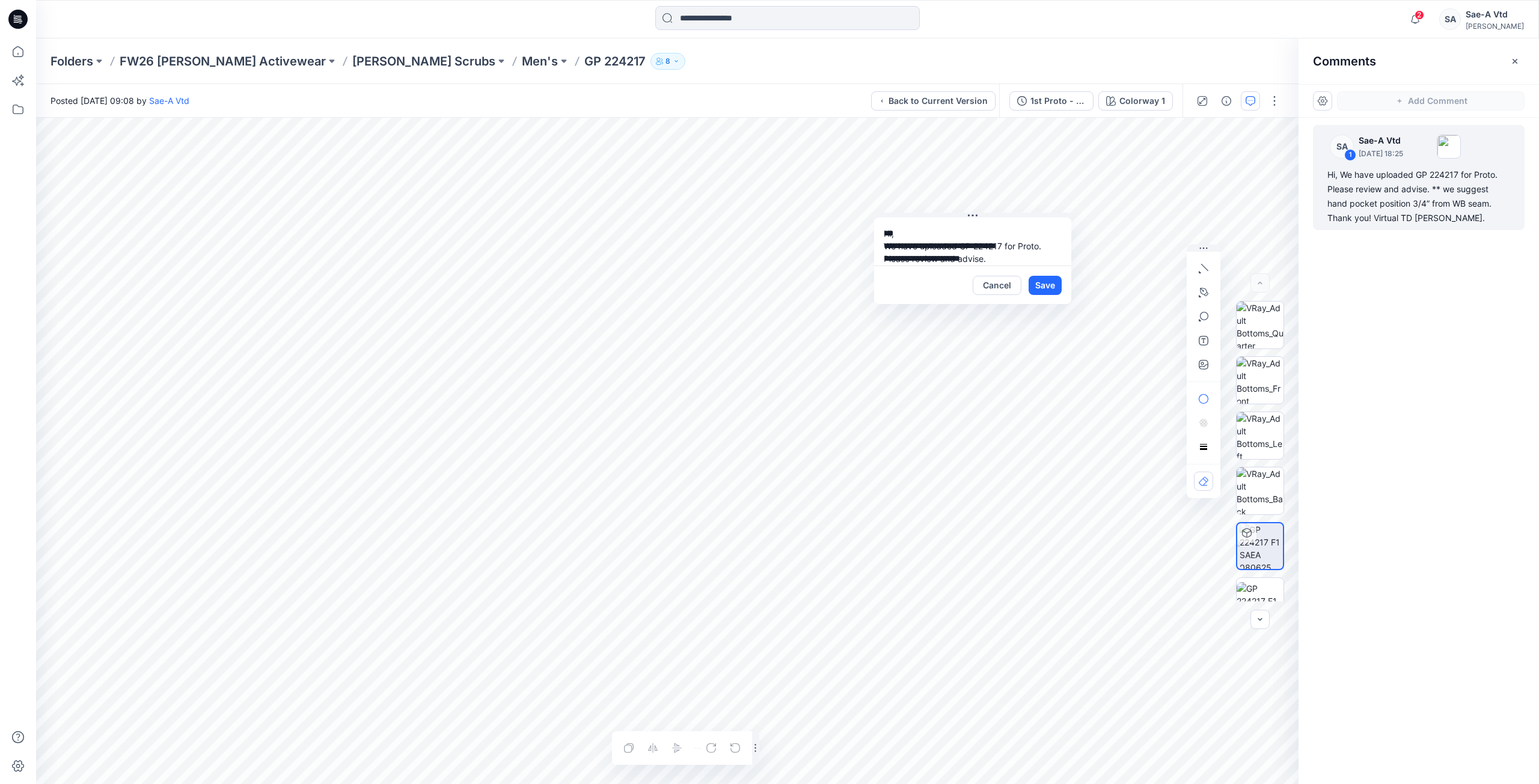
scroll to position [72, 0]
click at [960, 249] on textarea "**********" at bounding box center [973, 241] width 197 height 48
click at [1001, 288] on button "Cancel" at bounding box center [997, 285] width 49 height 19
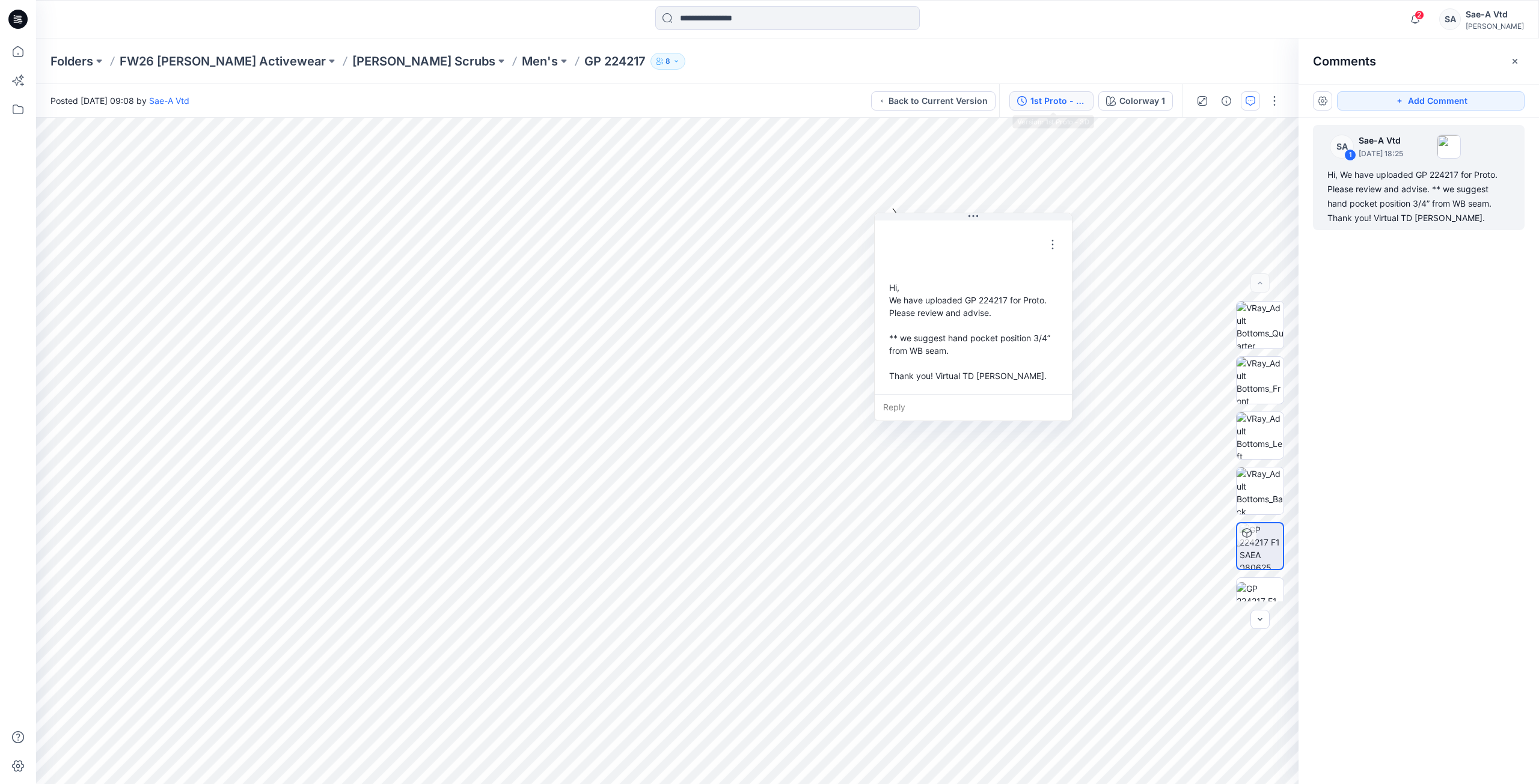
click at [1052, 105] on div "1st Proto - 3D" at bounding box center [1058, 100] width 56 height 13
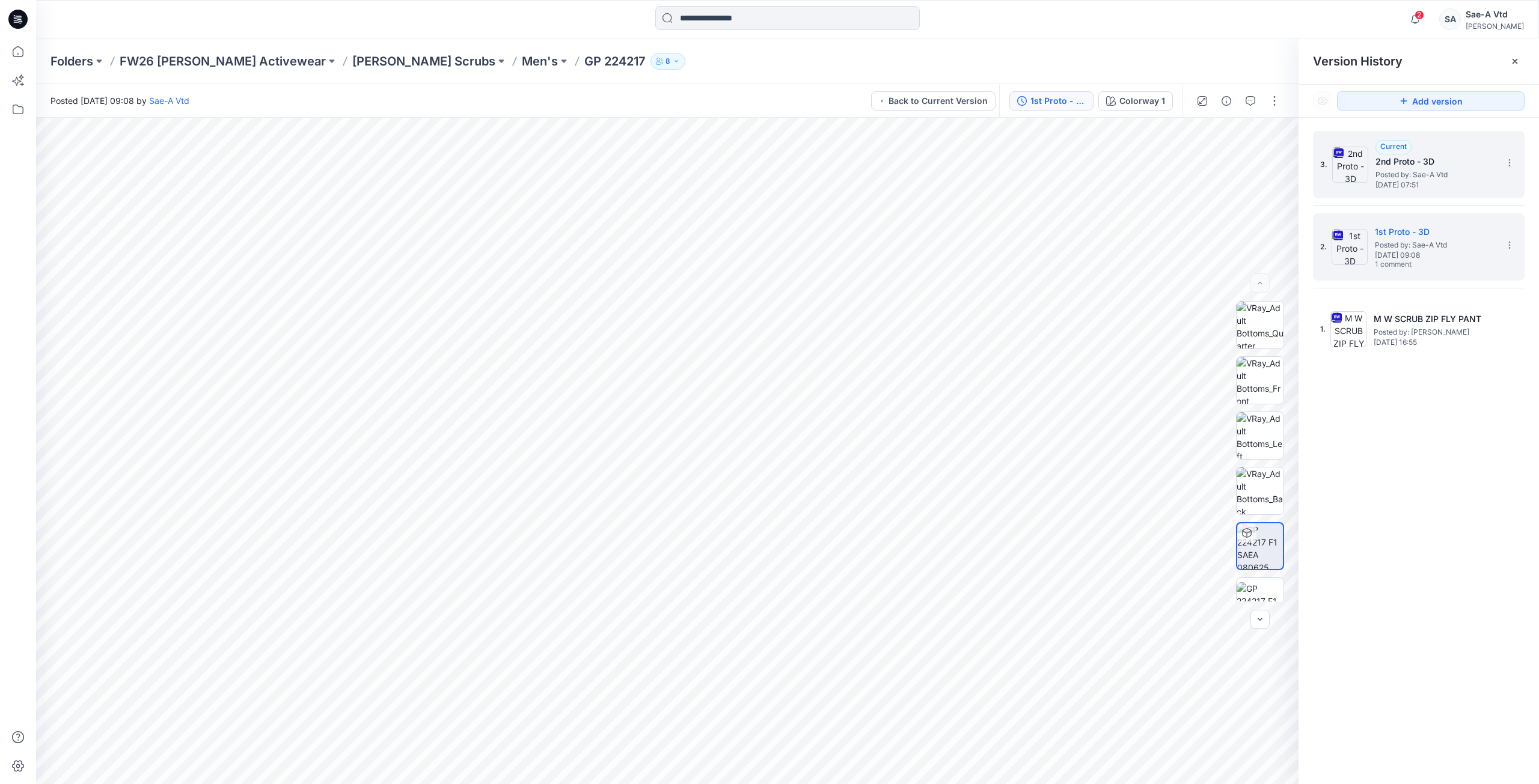
click at [1406, 168] on h5 "2nd Proto - 3D" at bounding box center [1435, 162] width 120 height 14
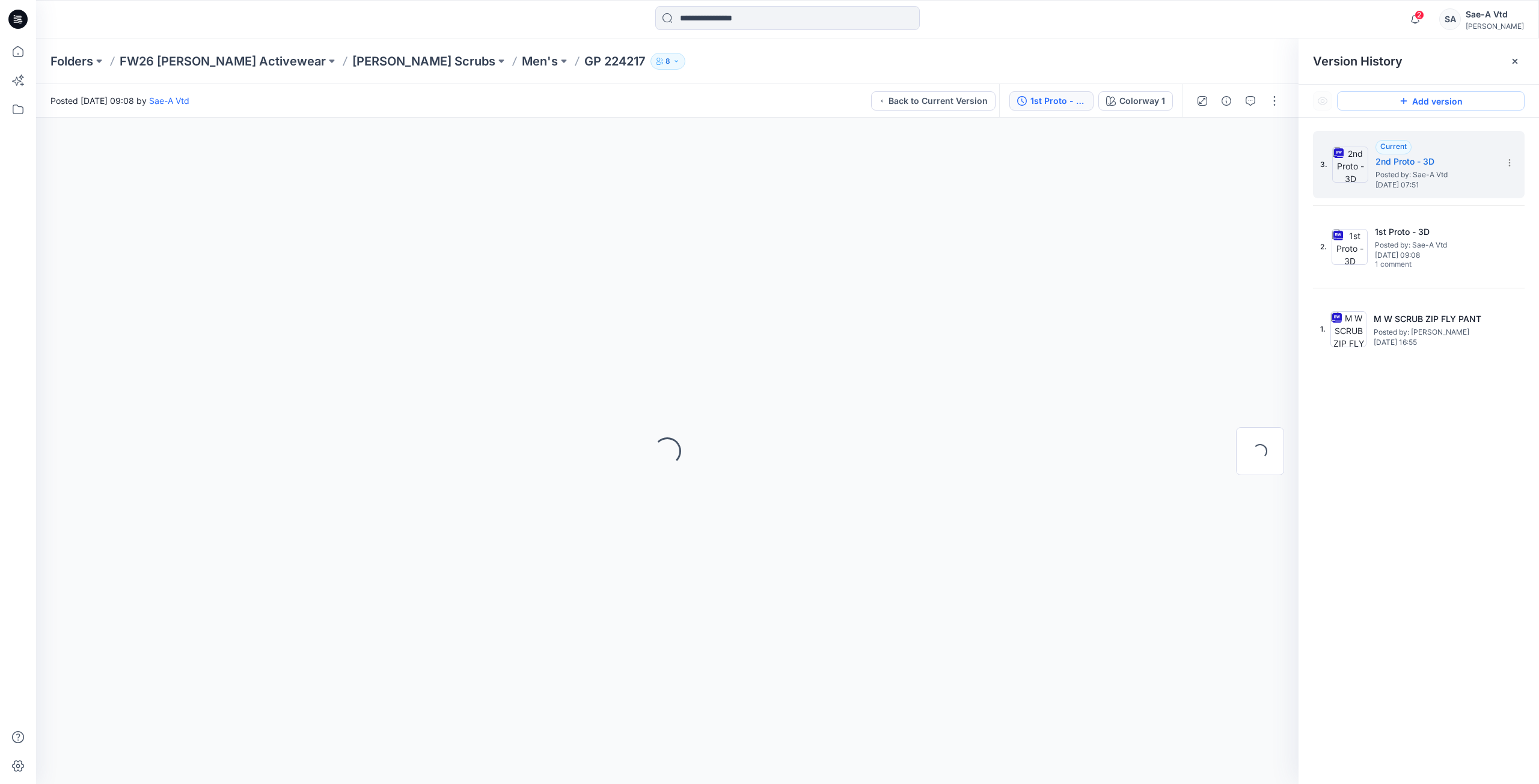
click at [1388, 105] on button "Add version" at bounding box center [1431, 100] width 188 height 19
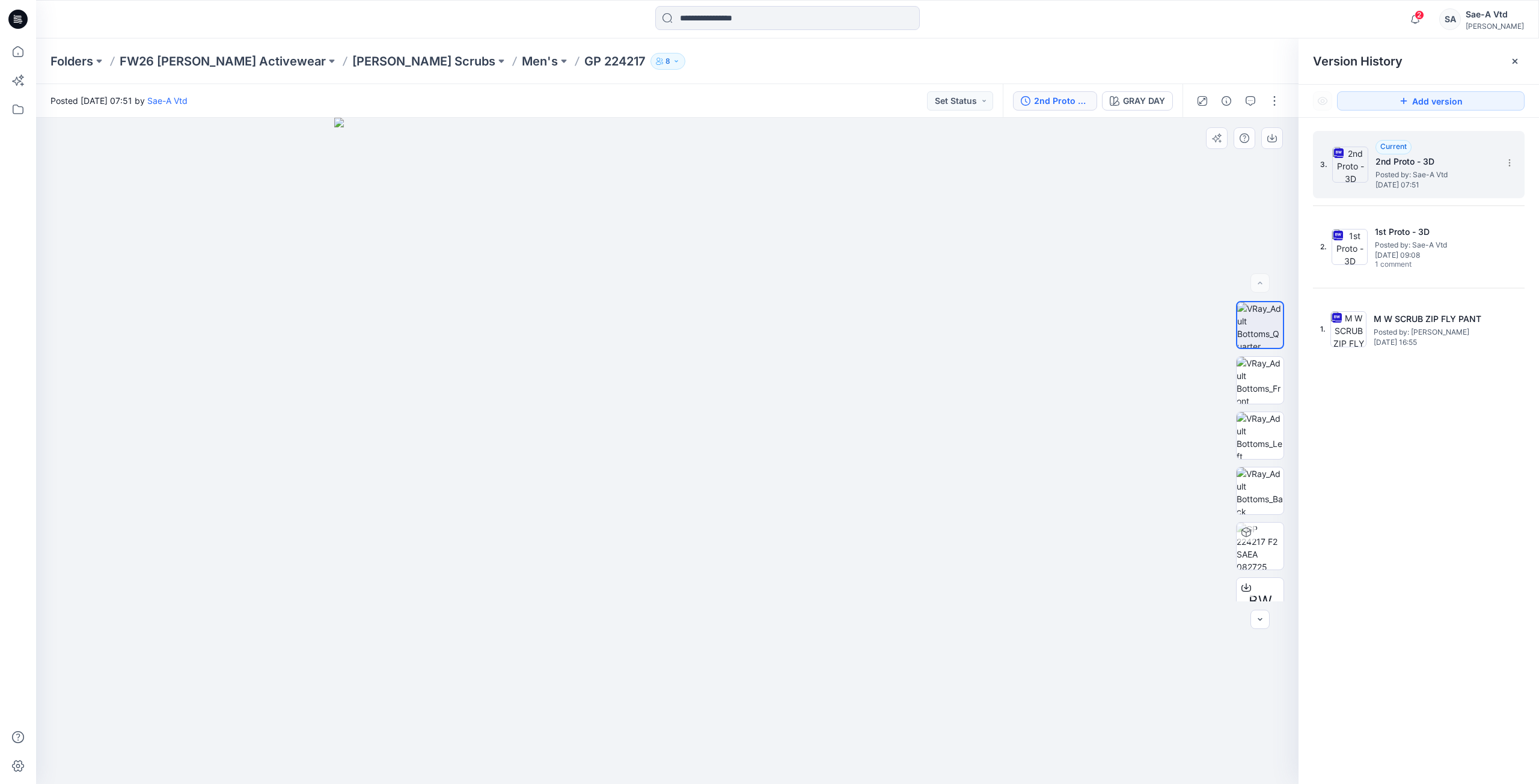
click at [1404, 163] on h5 "2nd Proto - 3D" at bounding box center [1435, 162] width 120 height 14
click at [1253, 100] on icon "button" at bounding box center [1250, 100] width 9 height 9
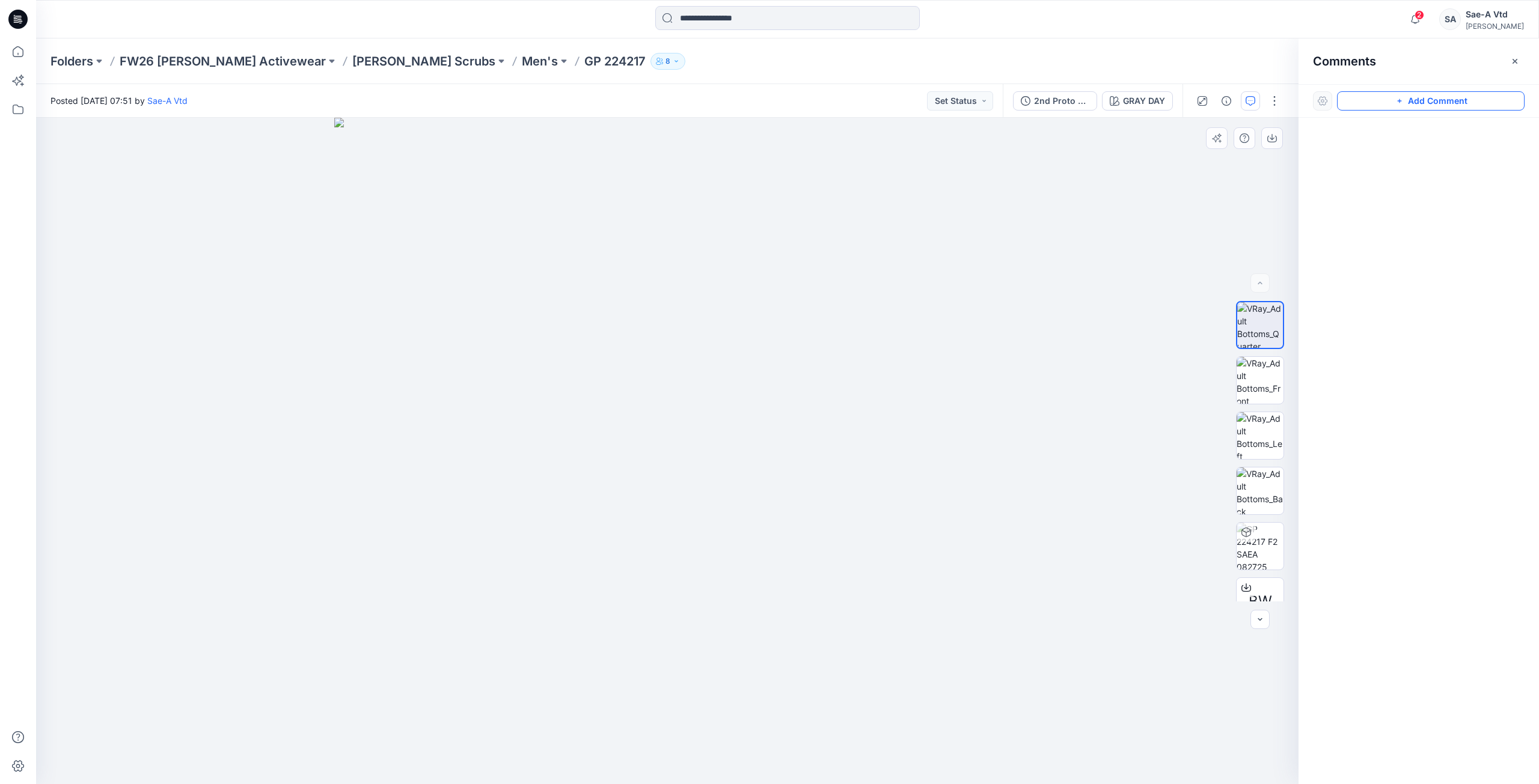
click at [1391, 100] on button "Add Comment" at bounding box center [1431, 100] width 188 height 19
click at [895, 203] on div "1 Cancel Post Layer 1" at bounding box center [667, 451] width 1263 height 666
click at [931, 230] on textarea at bounding box center [975, 238] width 197 height 48
click at [969, 241] on textarea "**********" at bounding box center [975, 238] width 197 height 48
click at [954, 245] on textarea "**********" at bounding box center [975, 238] width 197 height 48
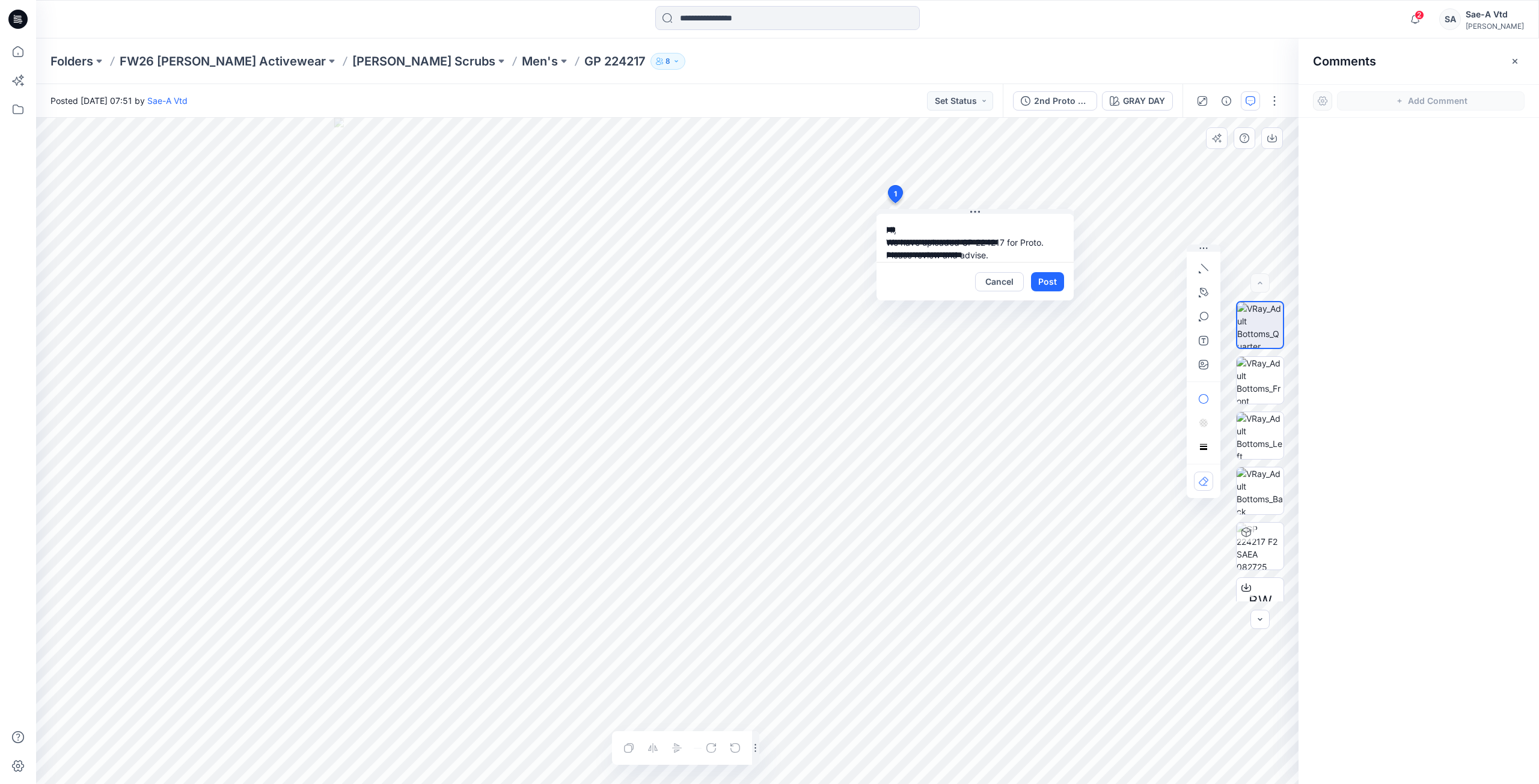
click at [957, 243] on textarea "**********" at bounding box center [975, 238] width 197 height 48
click at [1034, 252] on textarea "**********" at bounding box center [975, 238] width 197 height 48
click at [1032, 254] on textarea "**********" at bounding box center [975, 238] width 197 height 48
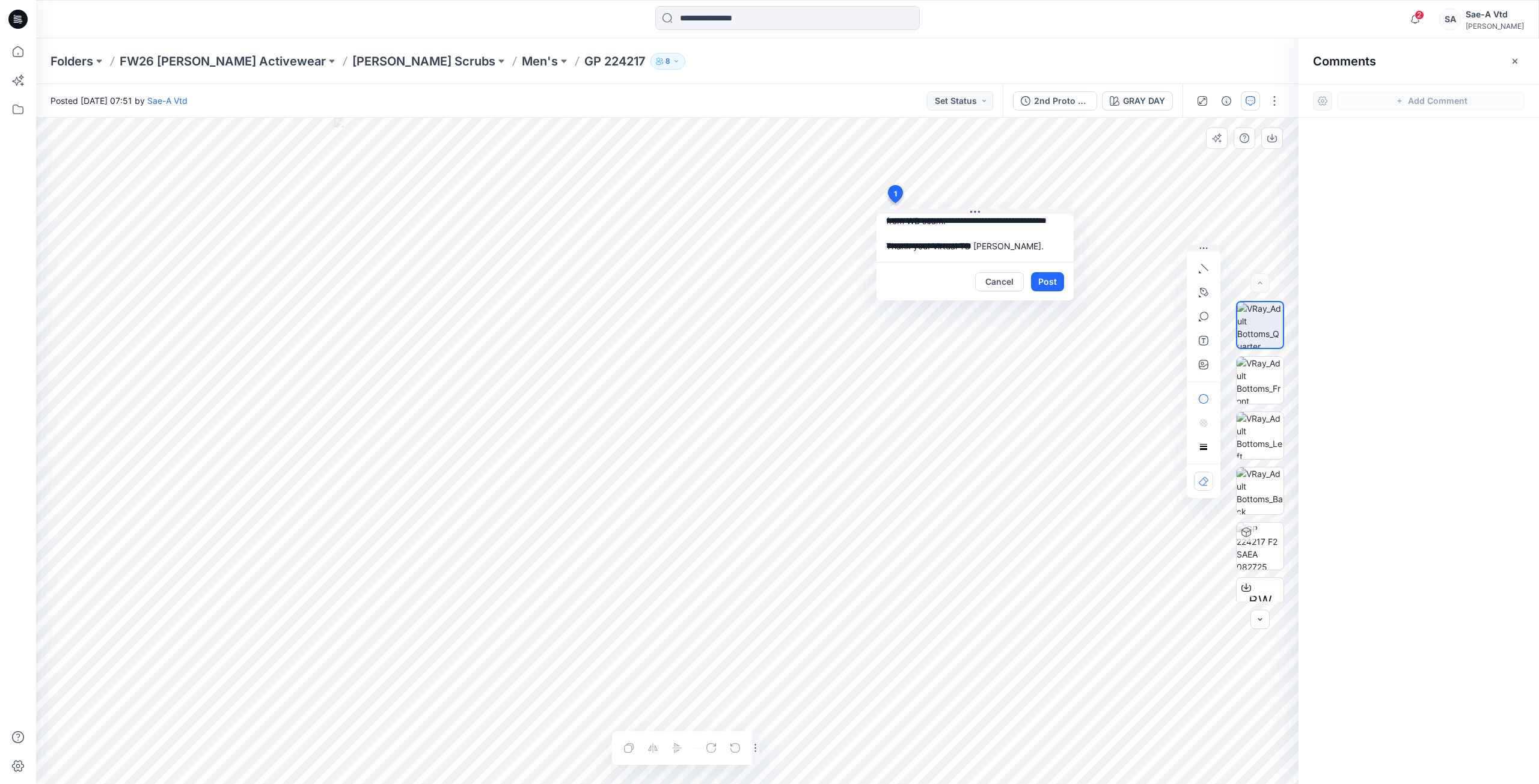
click at [1029, 257] on textarea "**********" at bounding box center [975, 238] width 197 height 48
click at [1028, 251] on textarea "**********" at bounding box center [975, 238] width 197 height 48
type textarea "**********"
click at [1041, 282] on button "Post" at bounding box center [1047, 281] width 33 height 19
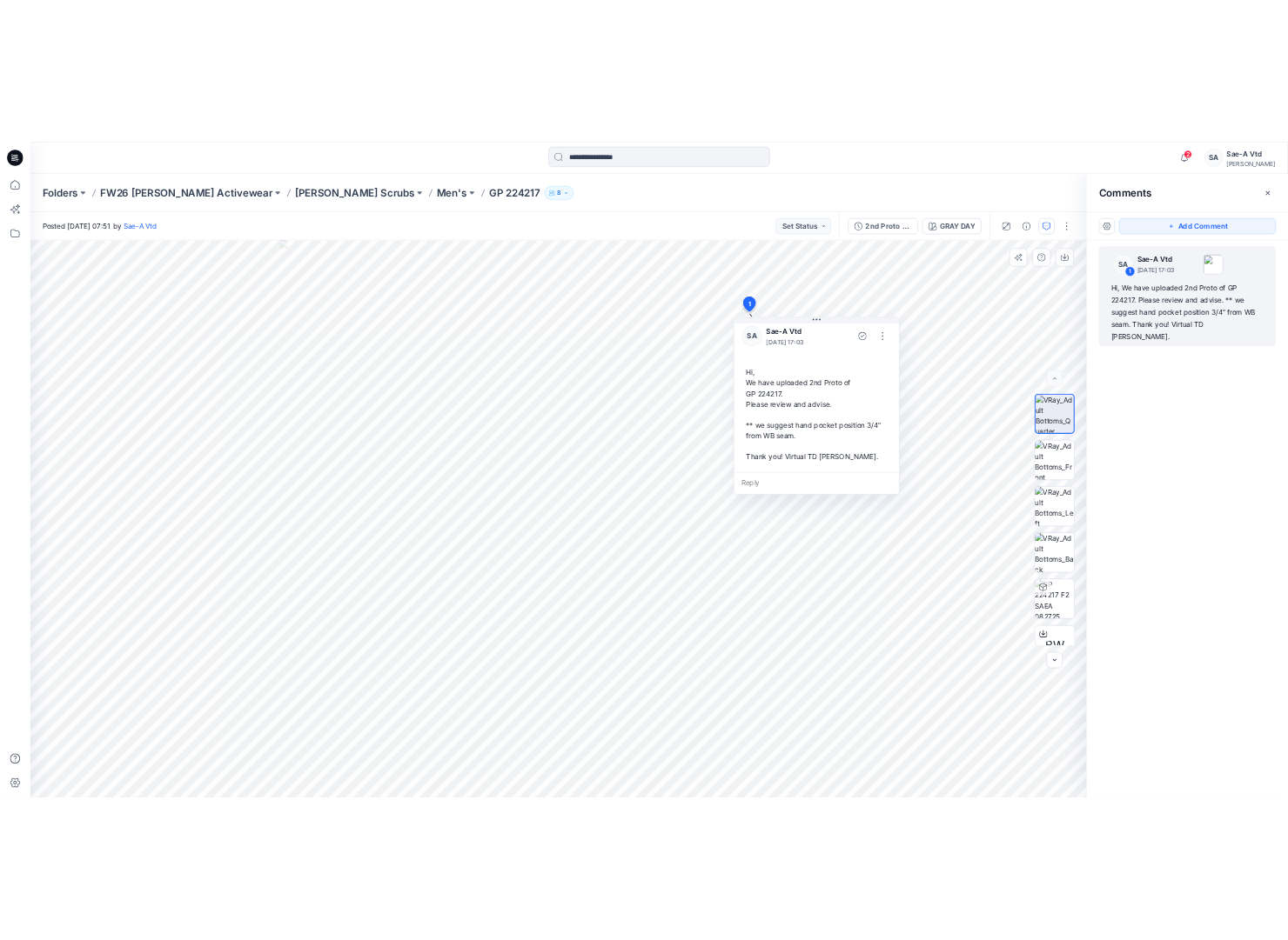
scroll to position [0, 0]
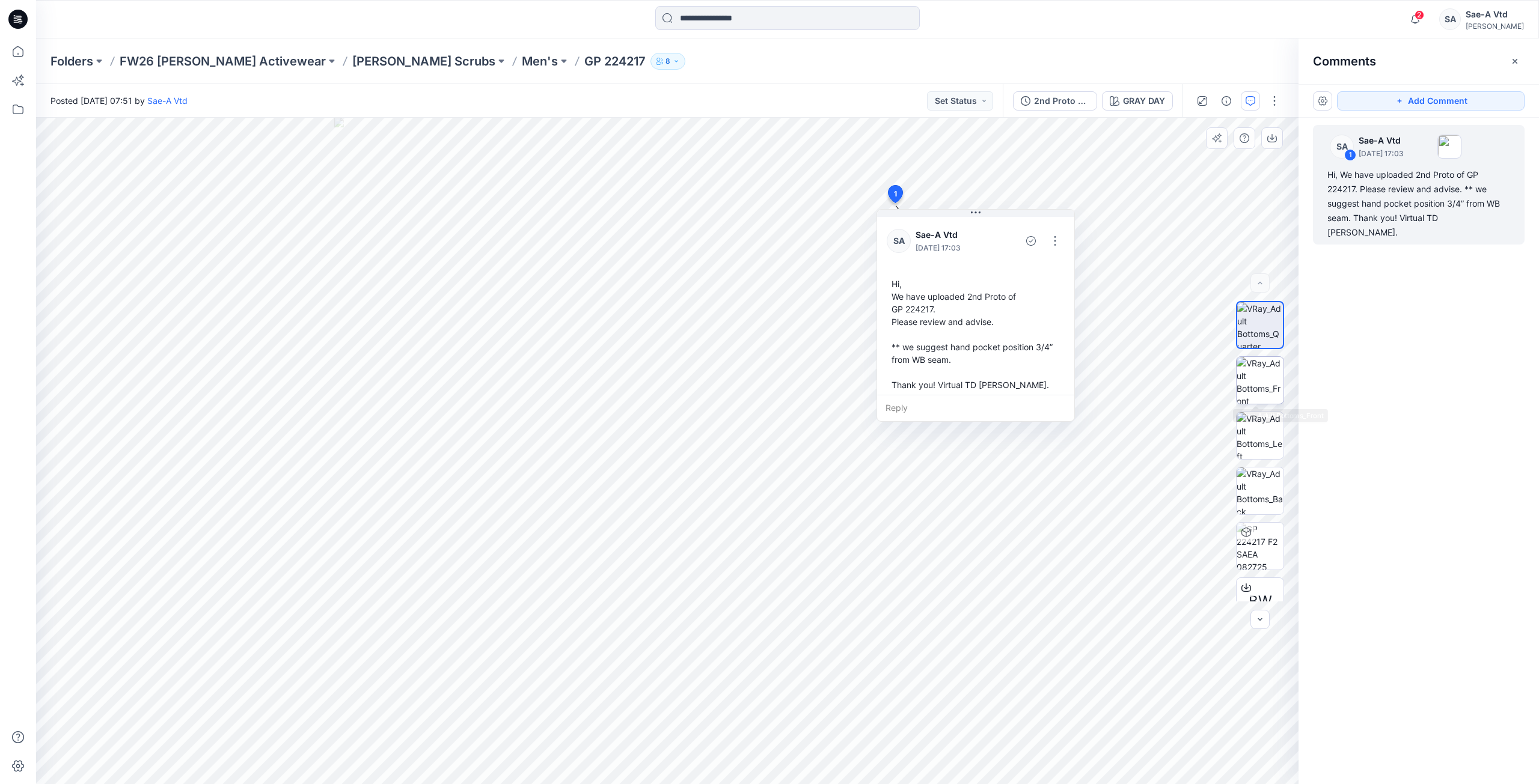
click at [1278, 389] on img at bounding box center [1260, 380] width 47 height 47
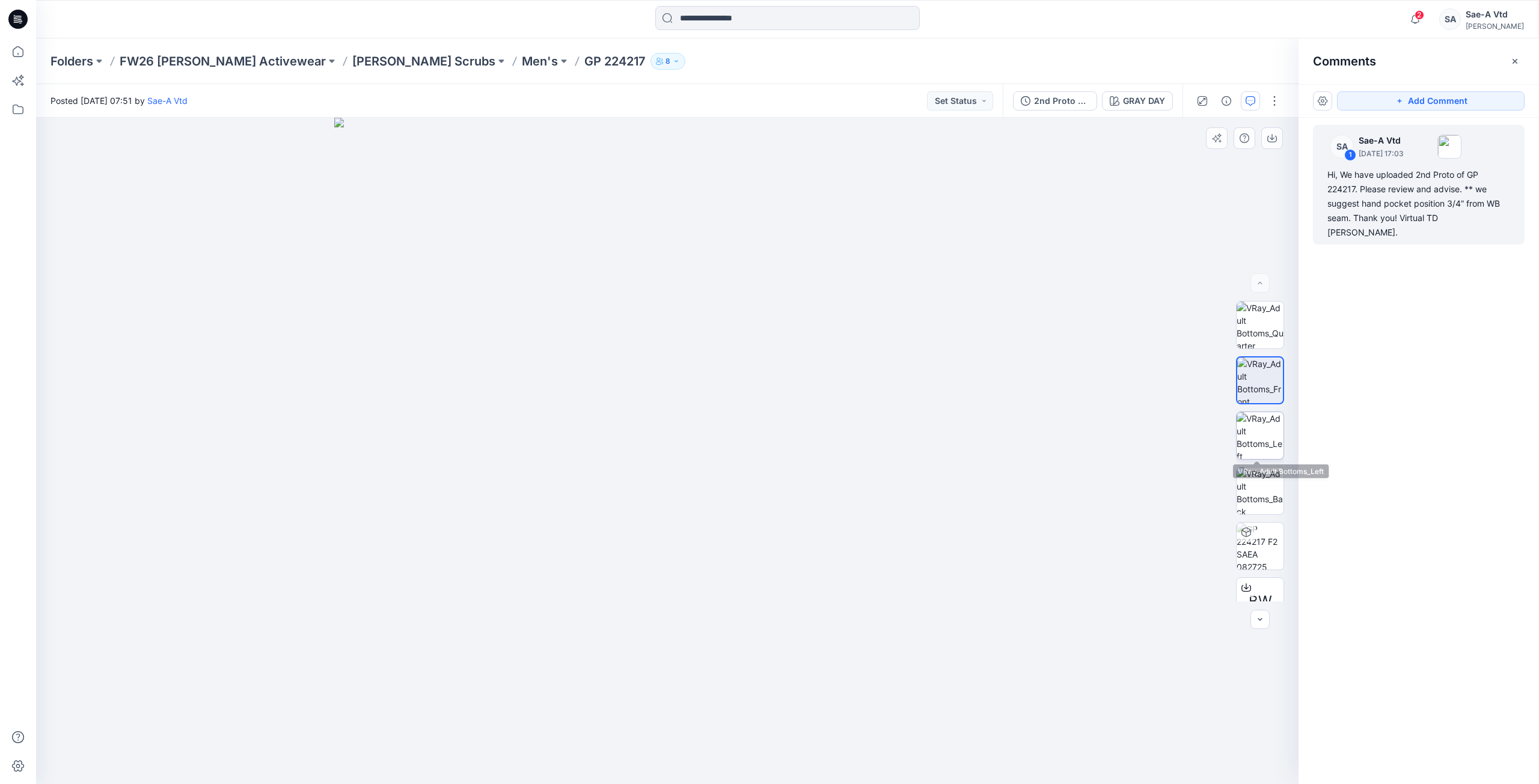
click at [1255, 428] on img at bounding box center [1260, 435] width 47 height 47
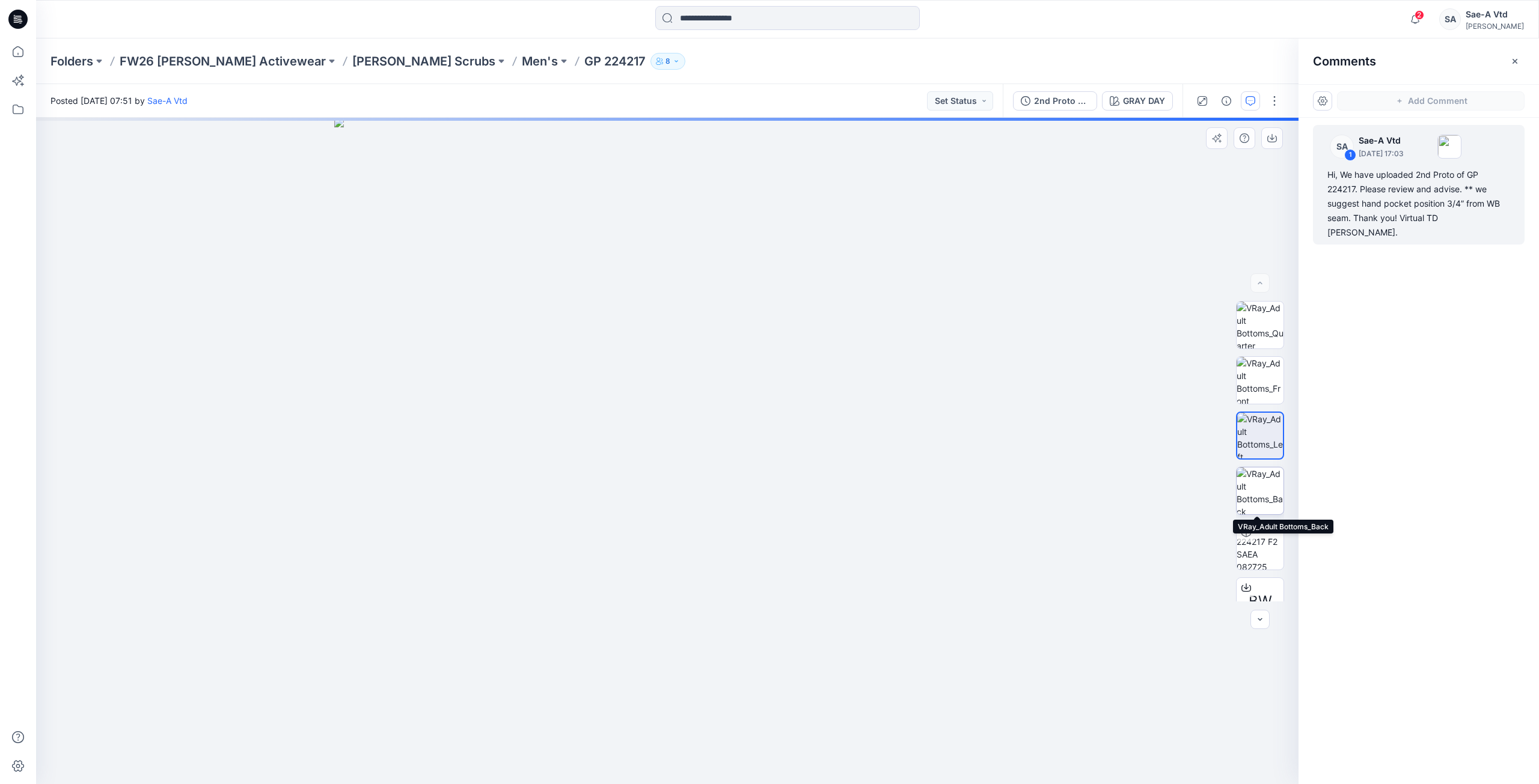
click at [1255, 484] on img at bounding box center [1260, 491] width 47 height 47
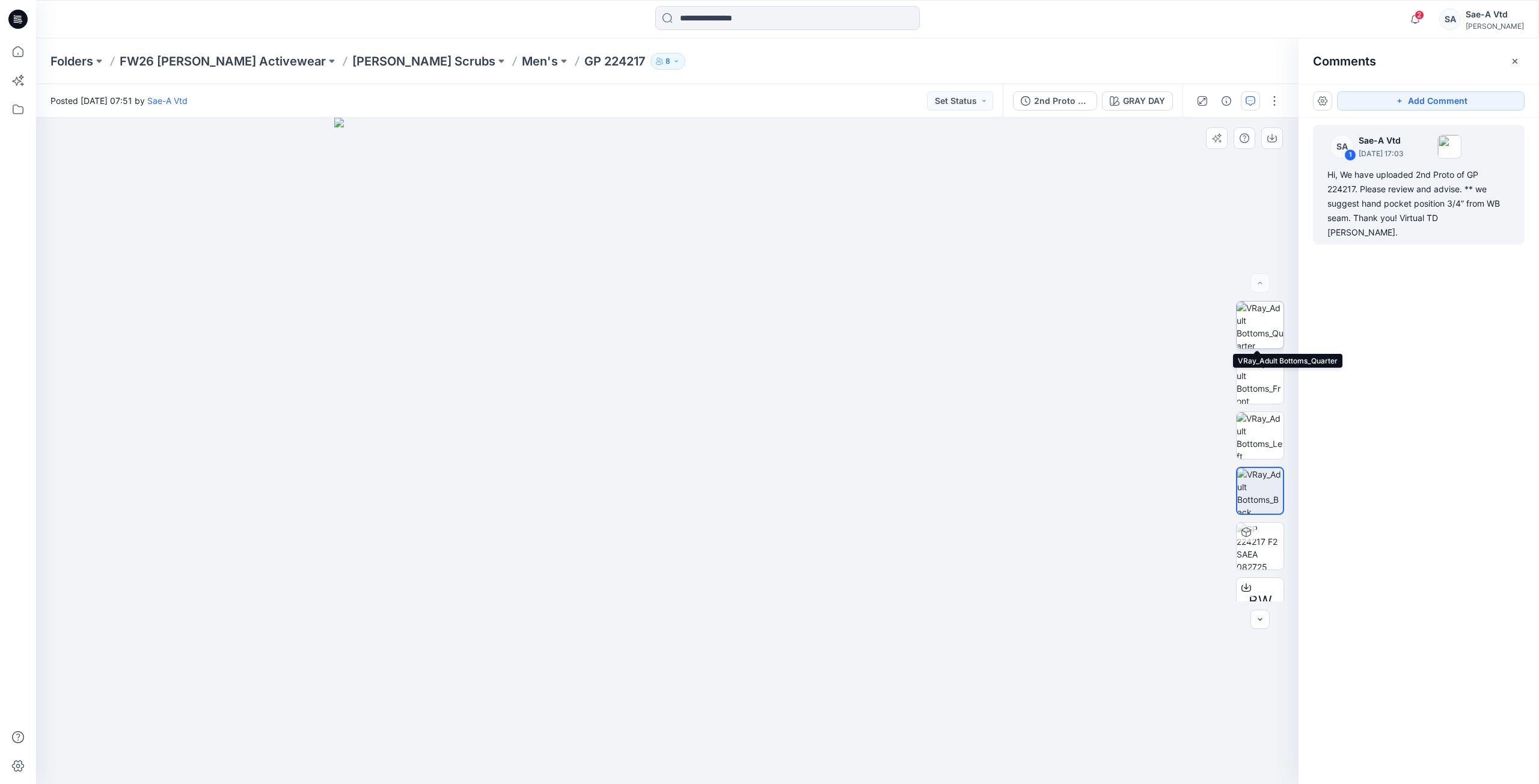
click at [1261, 325] on img at bounding box center [1260, 325] width 47 height 47
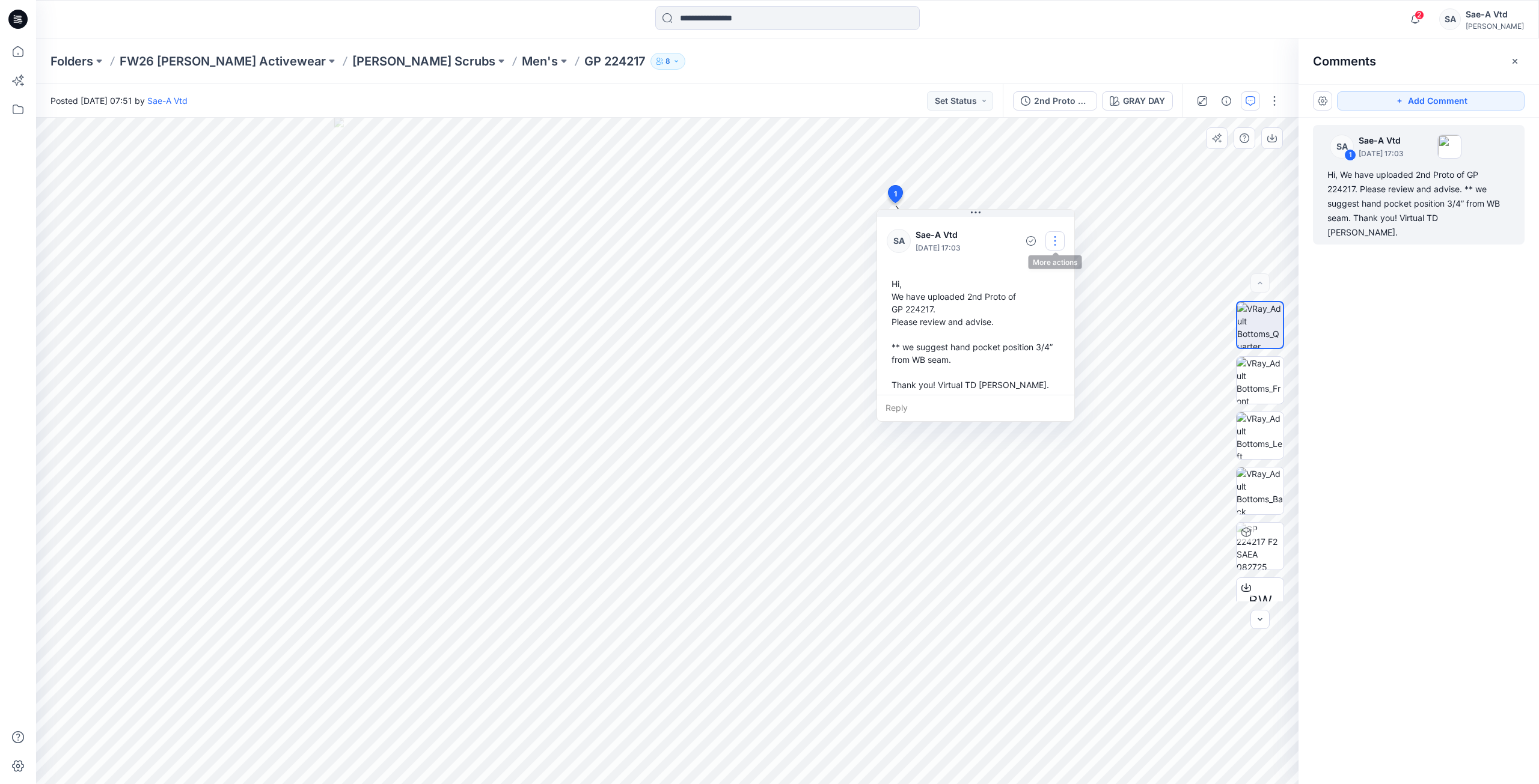
click at [1057, 235] on button "button" at bounding box center [1055, 241] width 19 height 19
click at [1487, 388] on div "SA 1 Sae-A Vtd August 26, 2025 17:03 Hi, We have uploaded 2nd Proto of GP 22421…" at bounding box center [1419, 428] width 240 height 622
click at [1057, 238] on button "button" at bounding box center [1055, 241] width 19 height 19
click at [1044, 296] on p "Delete thread" at bounding box center [1058, 301] width 54 height 12
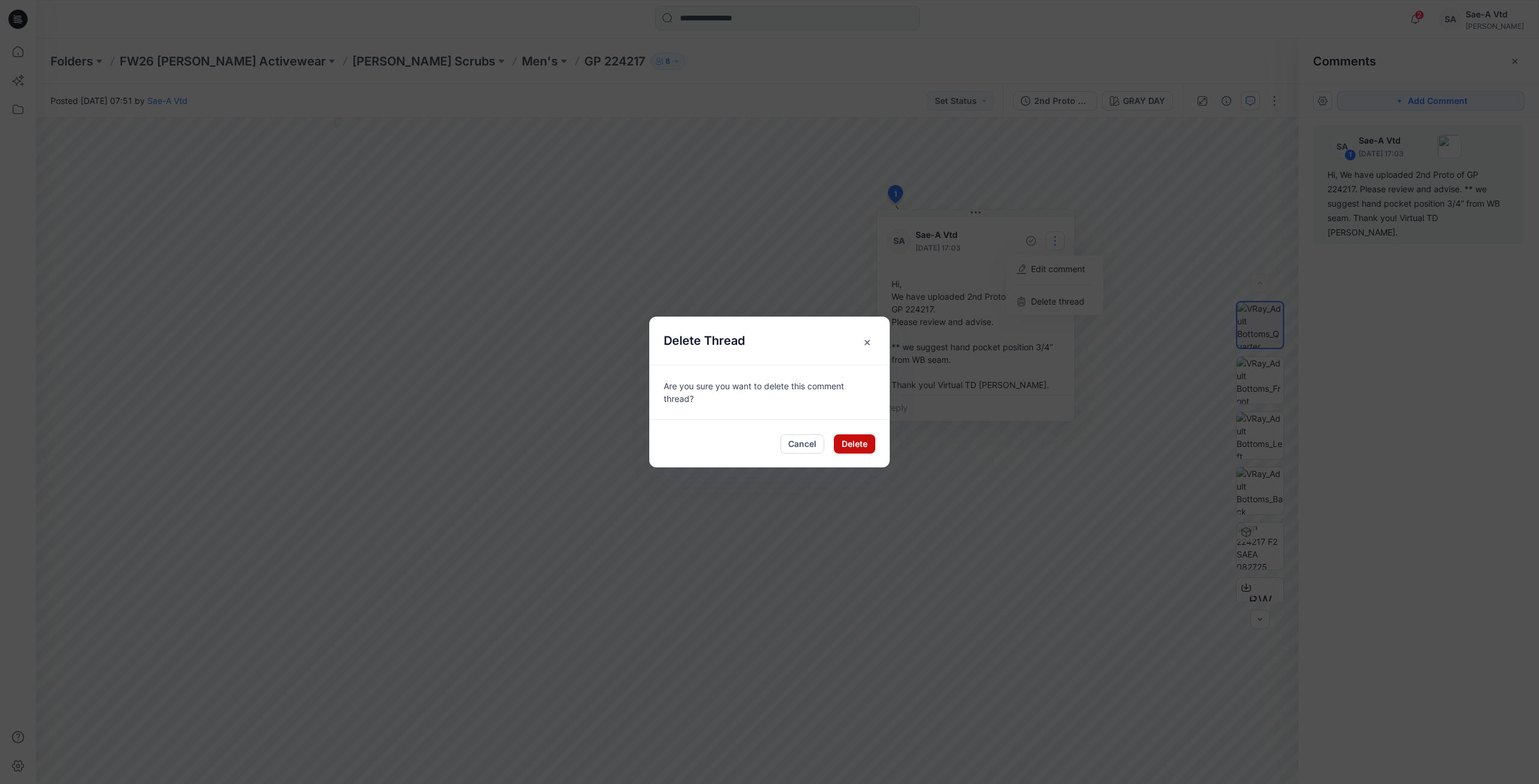
click at [835, 446] on button "Delete" at bounding box center [854, 444] width 41 height 19
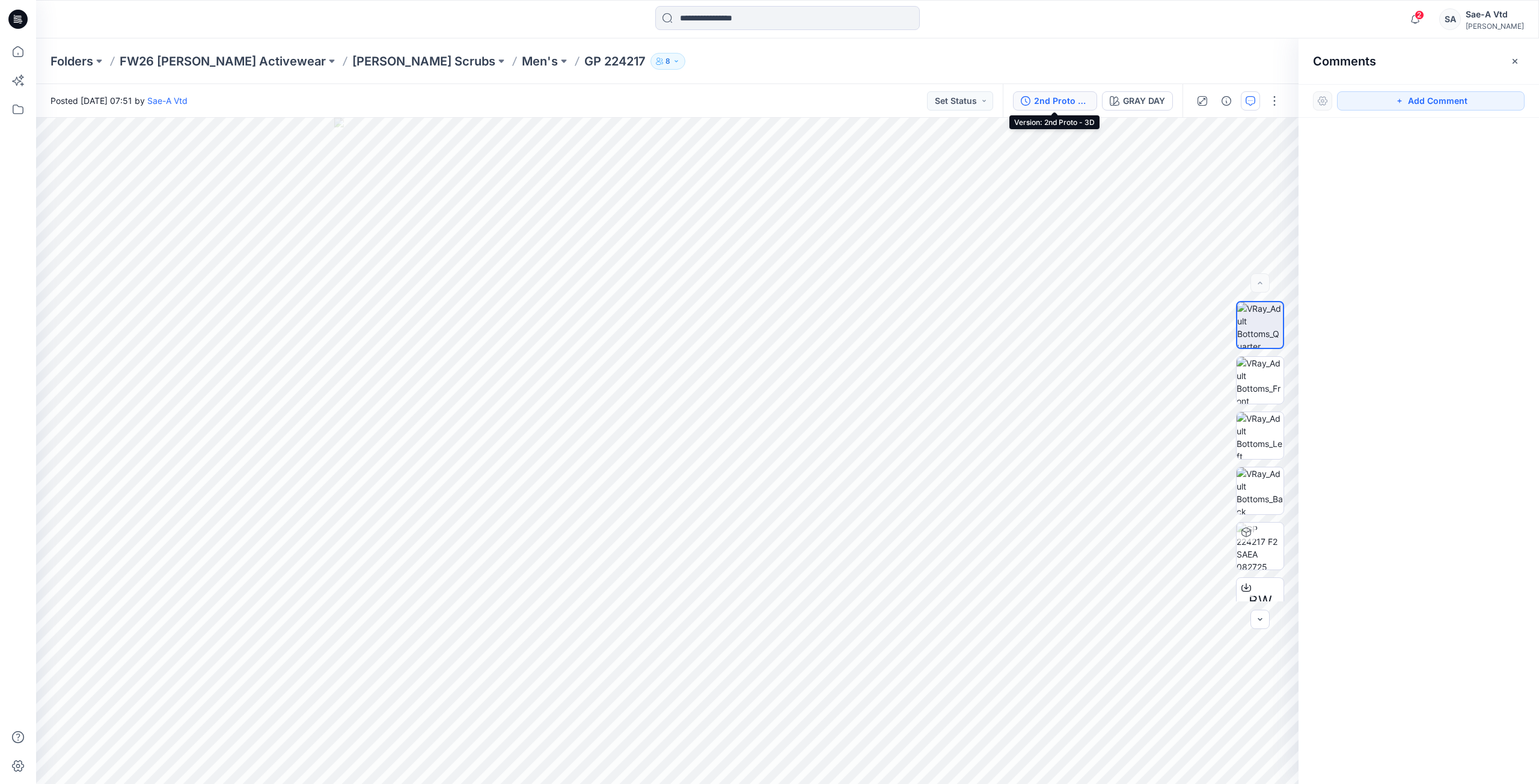
click at [1055, 98] on div "2nd Proto - 3D" at bounding box center [1062, 100] width 56 height 13
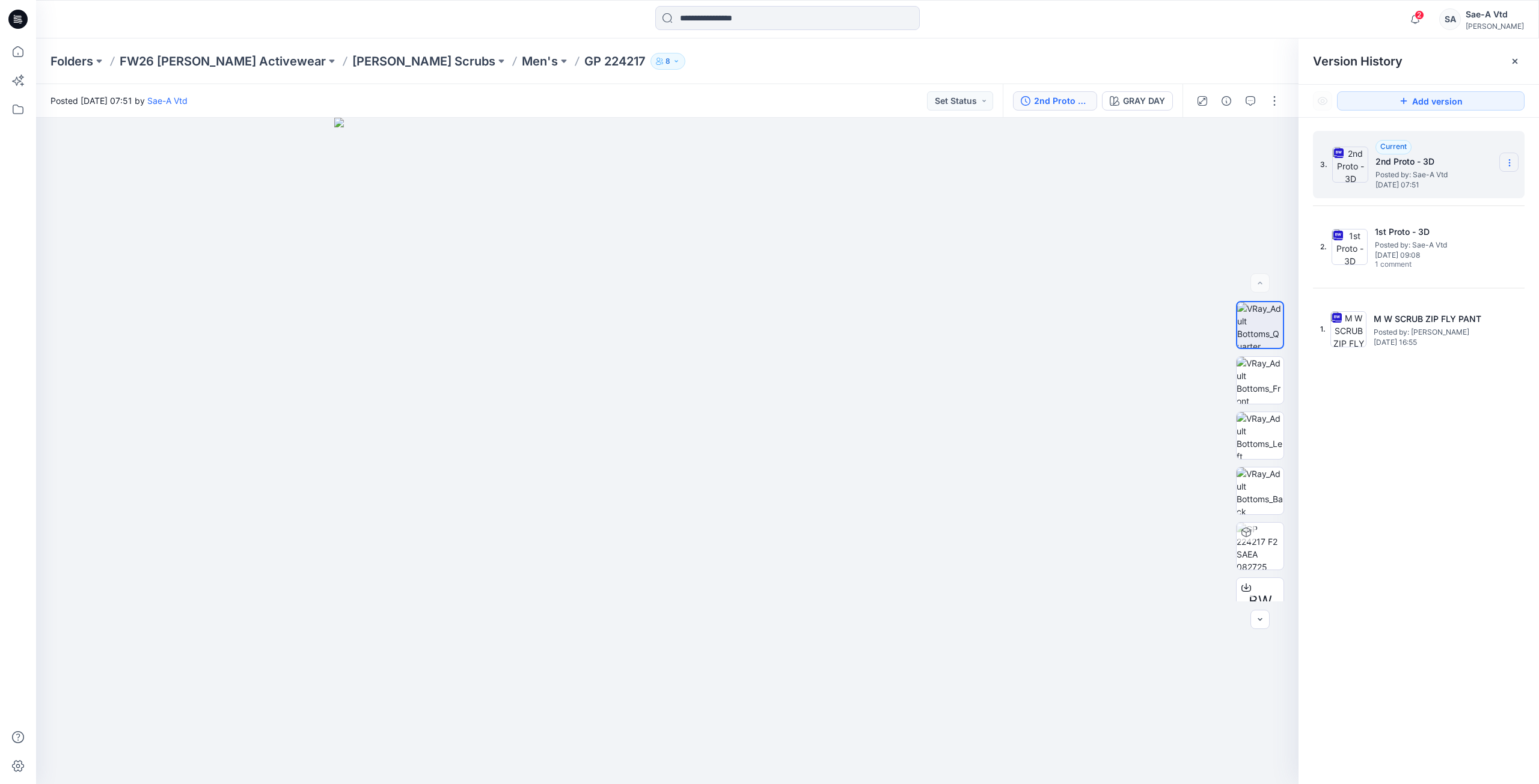
click at [1512, 161] on icon at bounding box center [1510, 162] width 9 height 9
click at [1424, 263] on span "Delete Version" at bounding box center [1427, 263] width 56 height 14
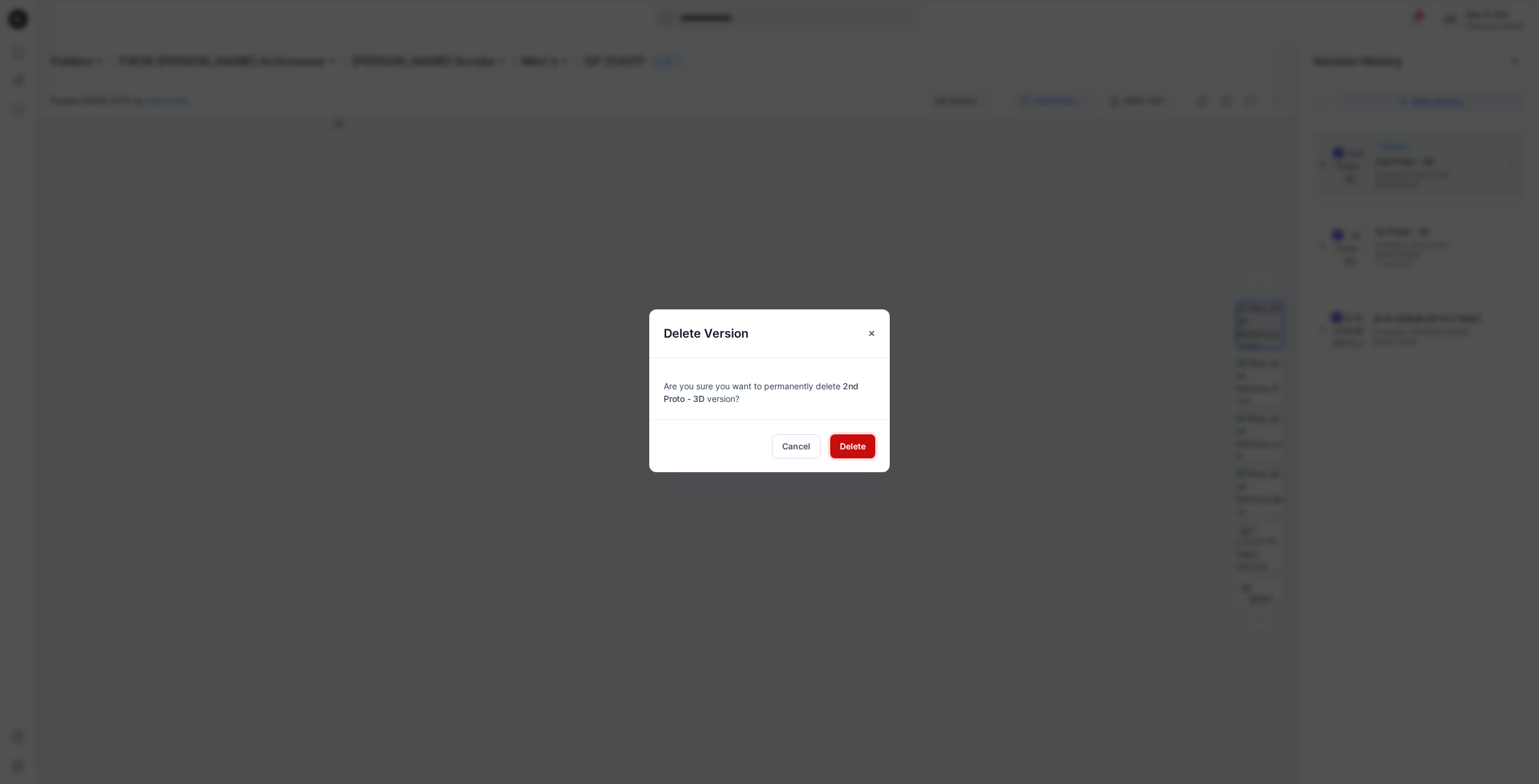
click at [863, 447] on span "Delete" at bounding box center [853, 446] width 26 height 12
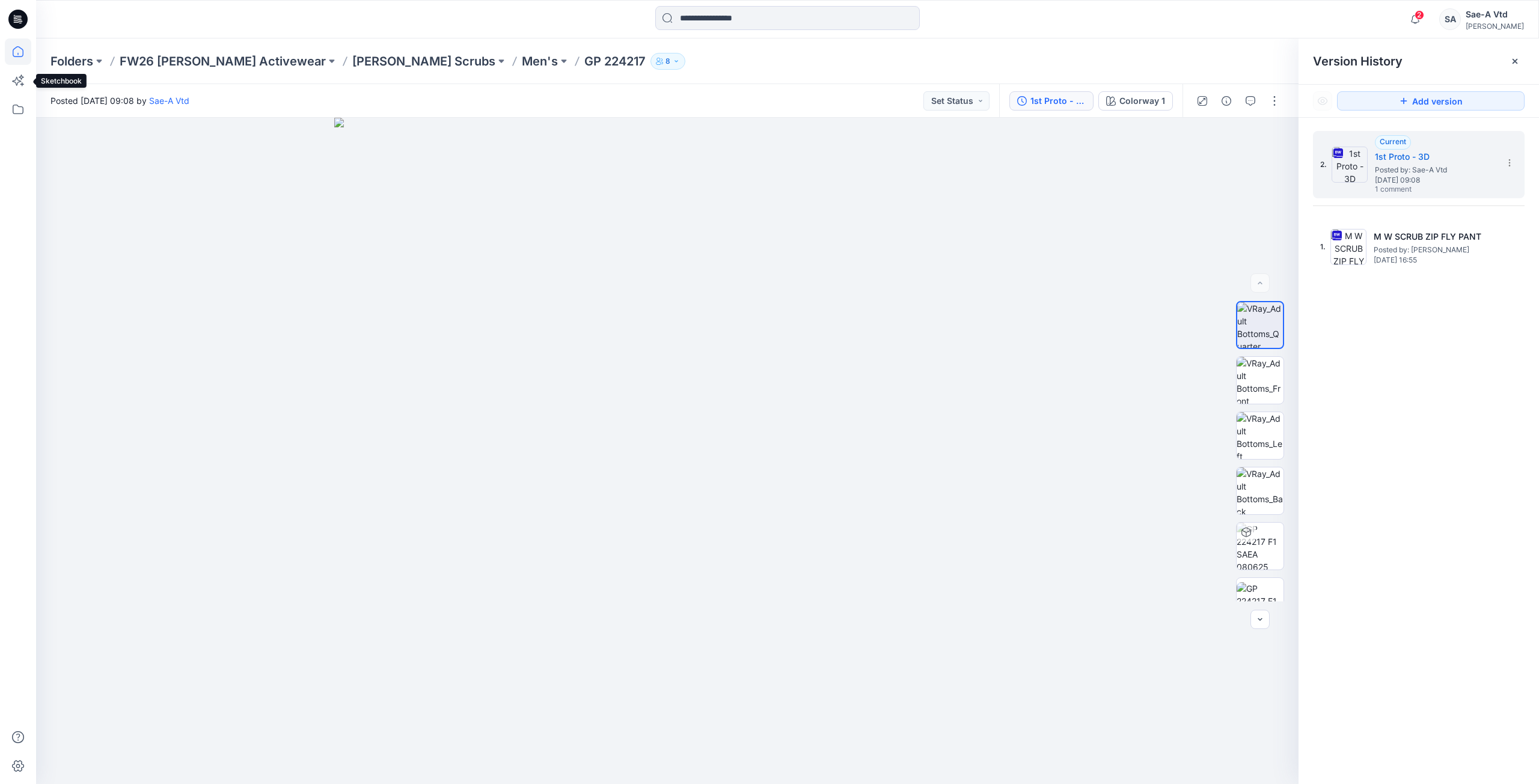
click at [19, 64] on icon at bounding box center [18, 52] width 26 height 26
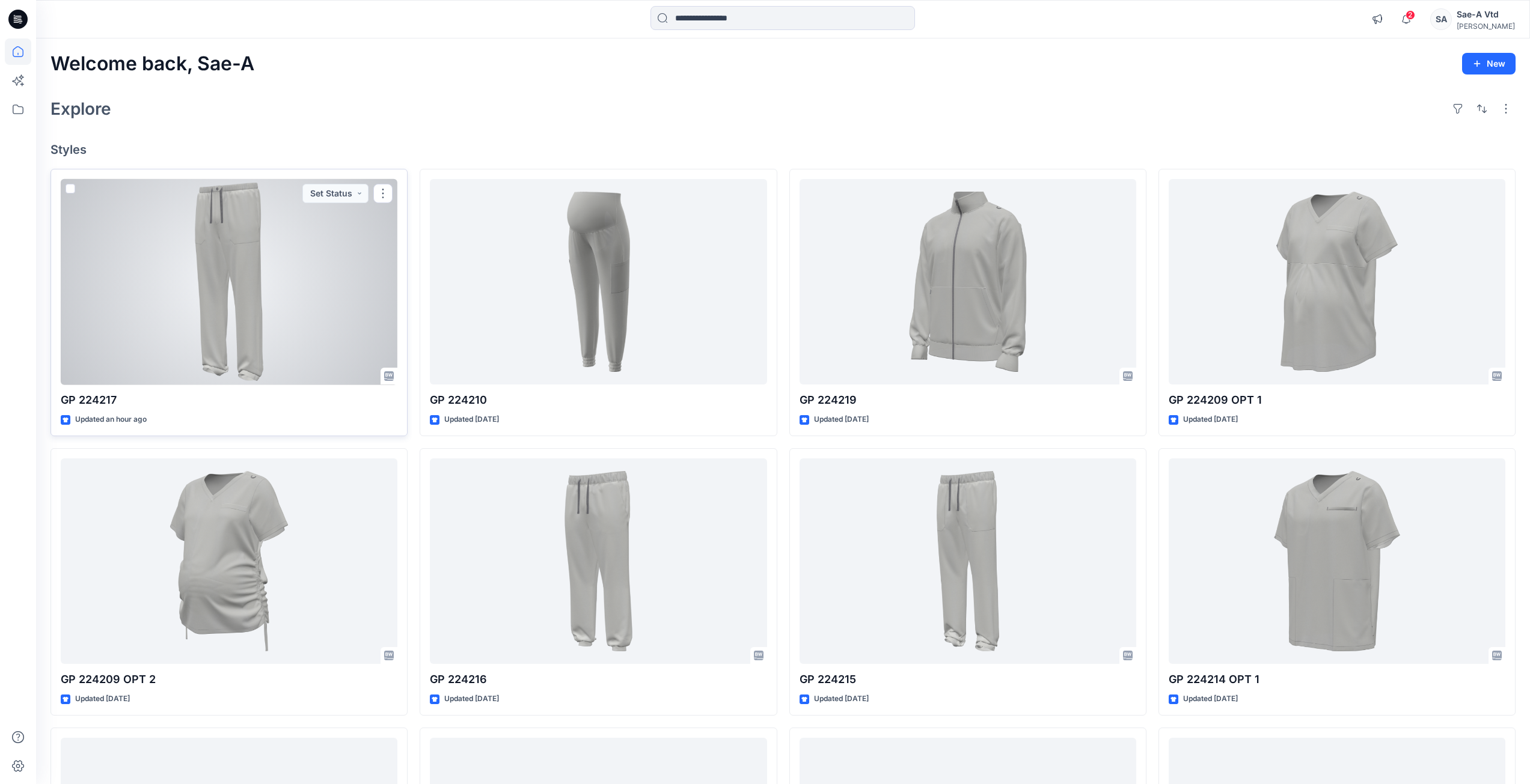
click at [292, 272] on div at bounding box center [229, 282] width 337 height 206
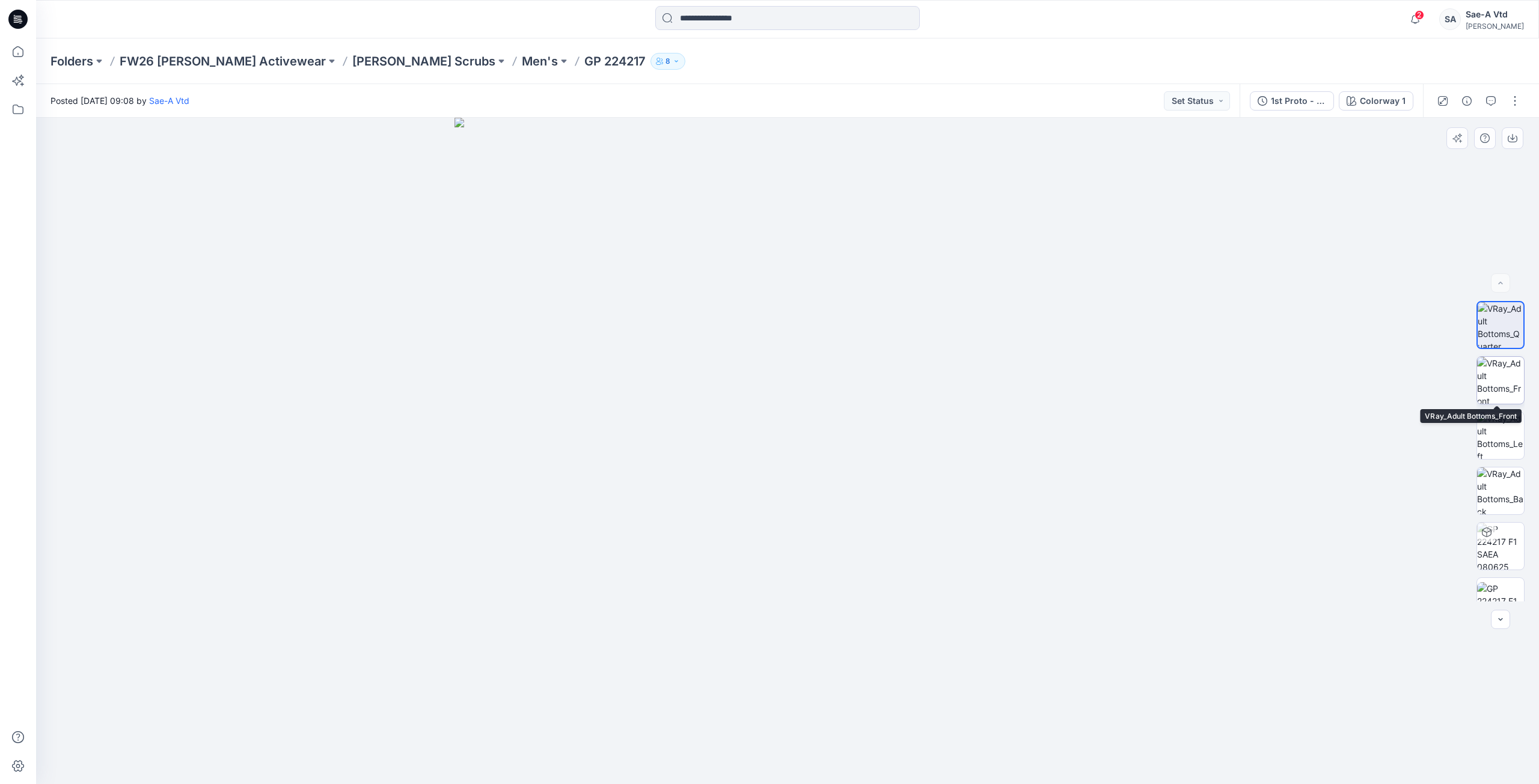
click at [1495, 397] on img at bounding box center [1500, 380] width 47 height 47
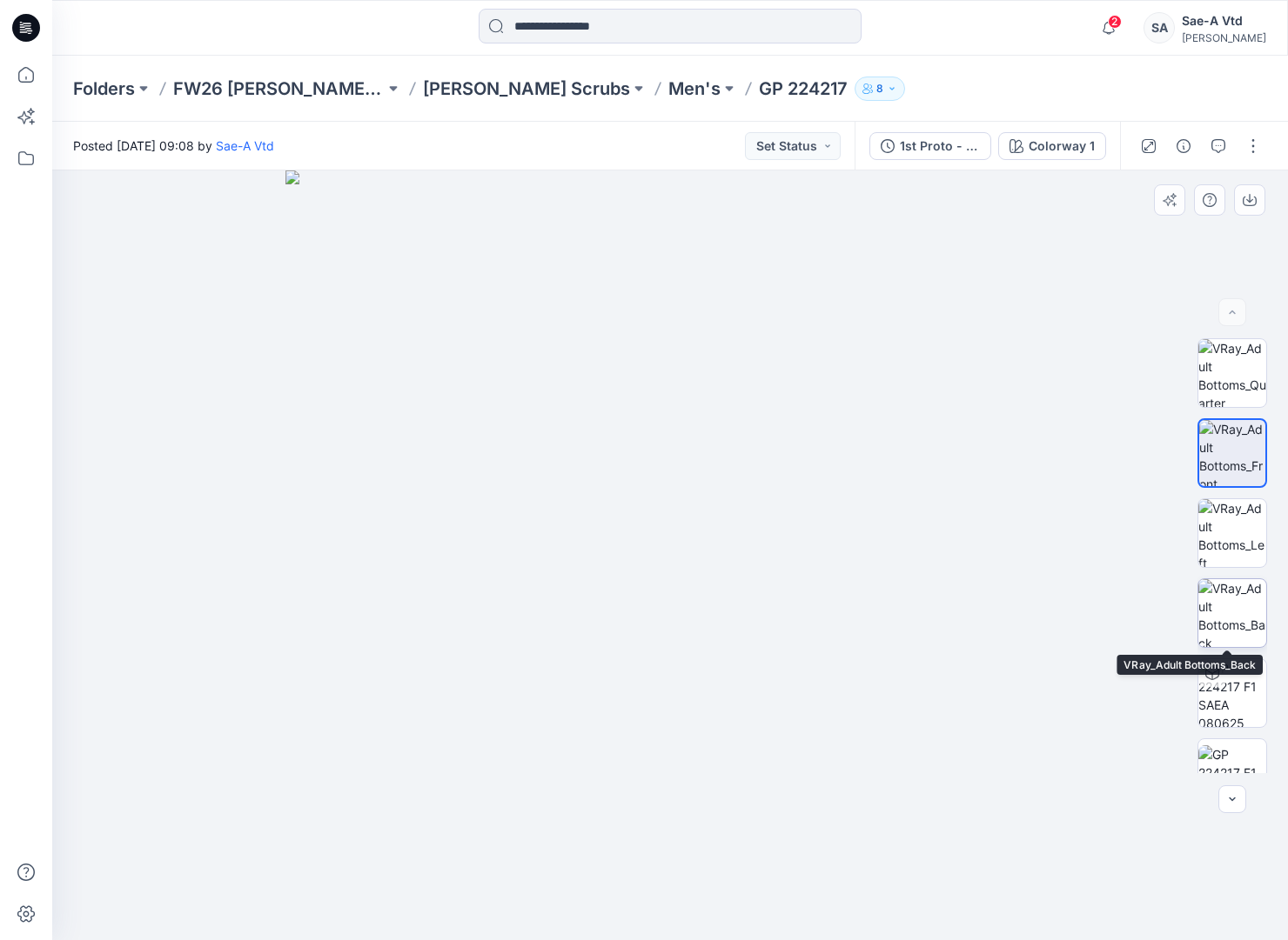
click at [1246, 591] on img at bounding box center [1232, 613] width 68 height 68
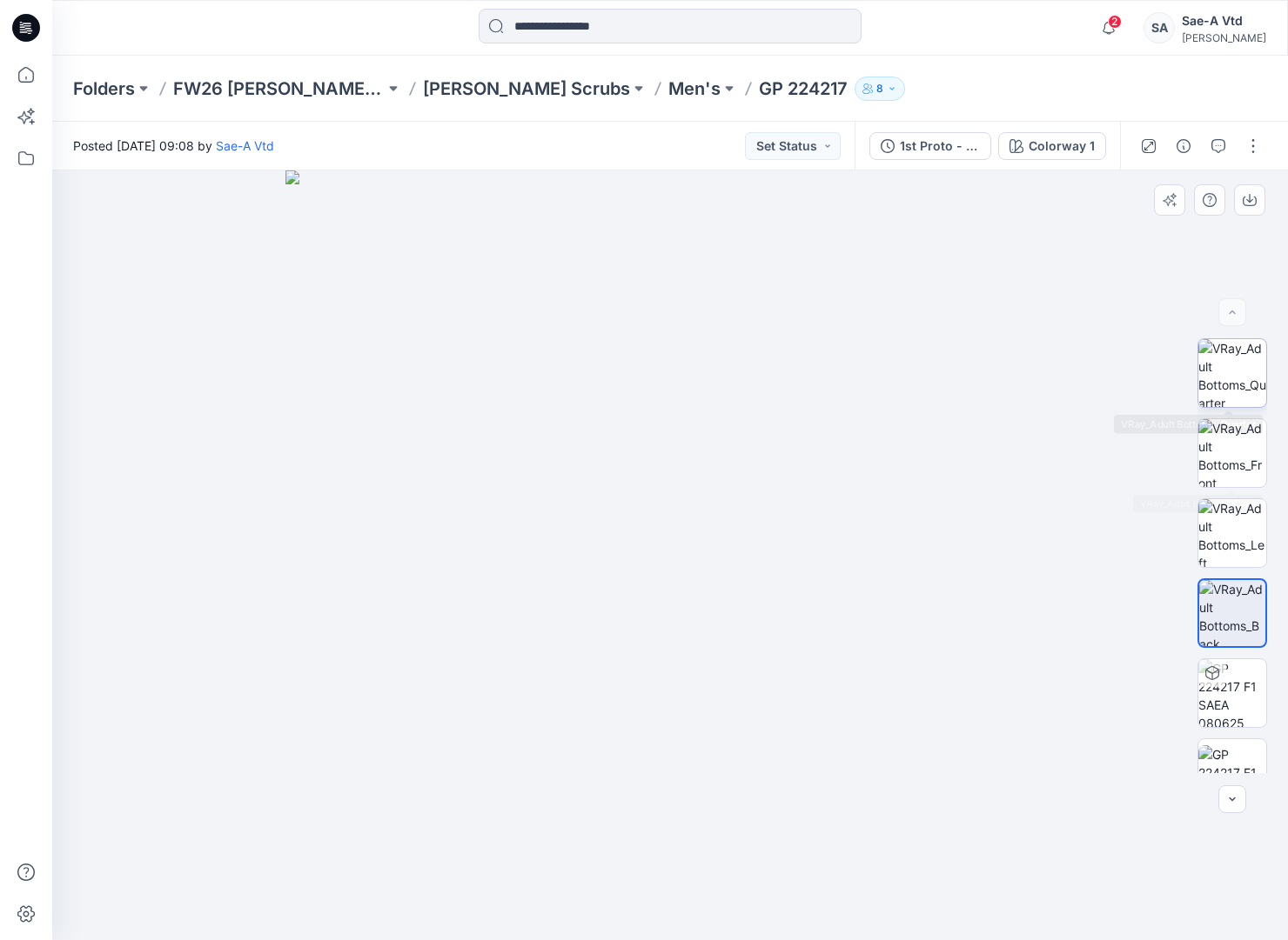
click at [1237, 393] on img at bounding box center [1232, 373] width 68 height 68
click at [1231, 441] on img at bounding box center [1232, 452] width 68 height 68
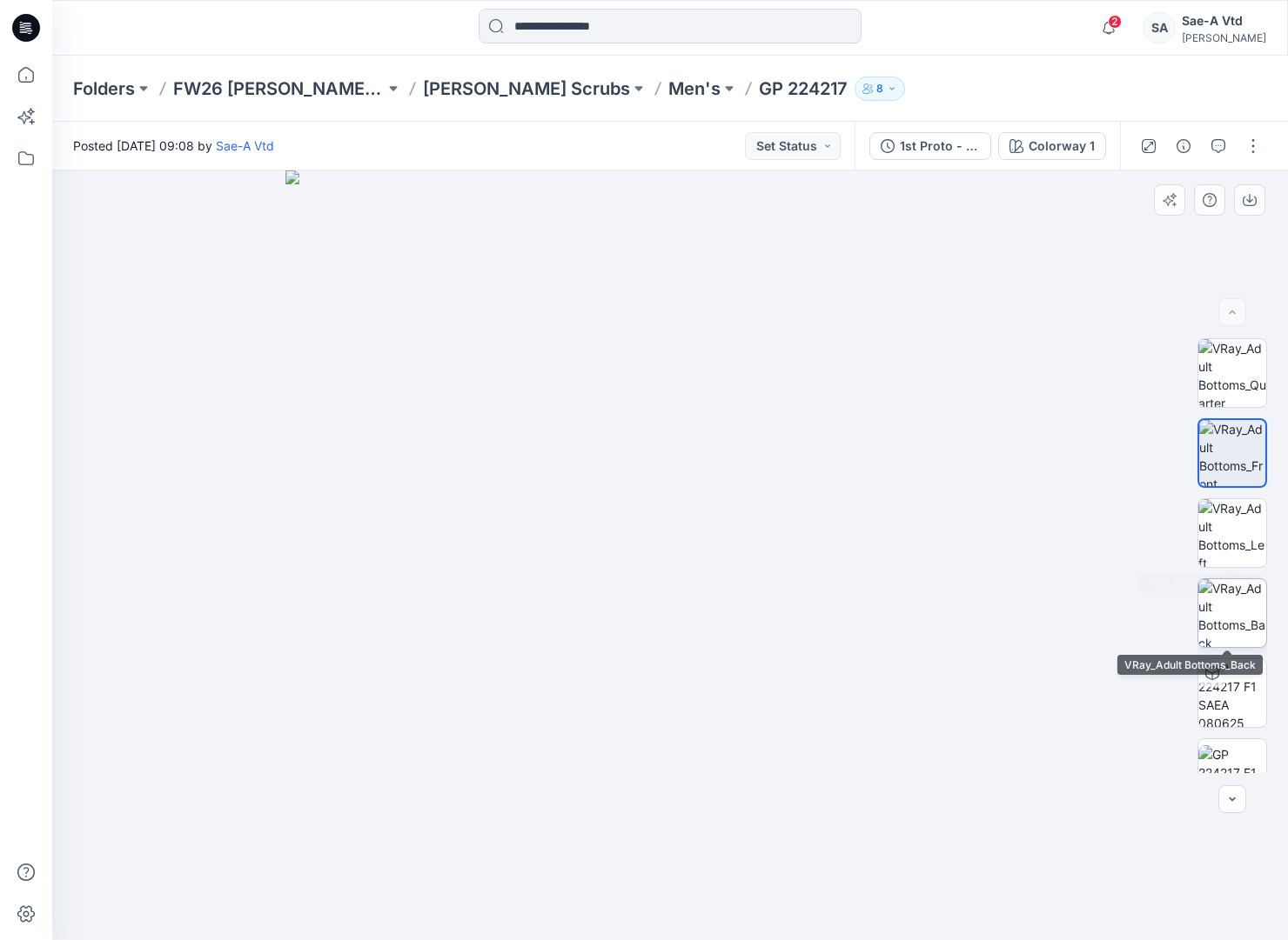
click at [1238, 598] on img at bounding box center [1232, 613] width 68 height 68
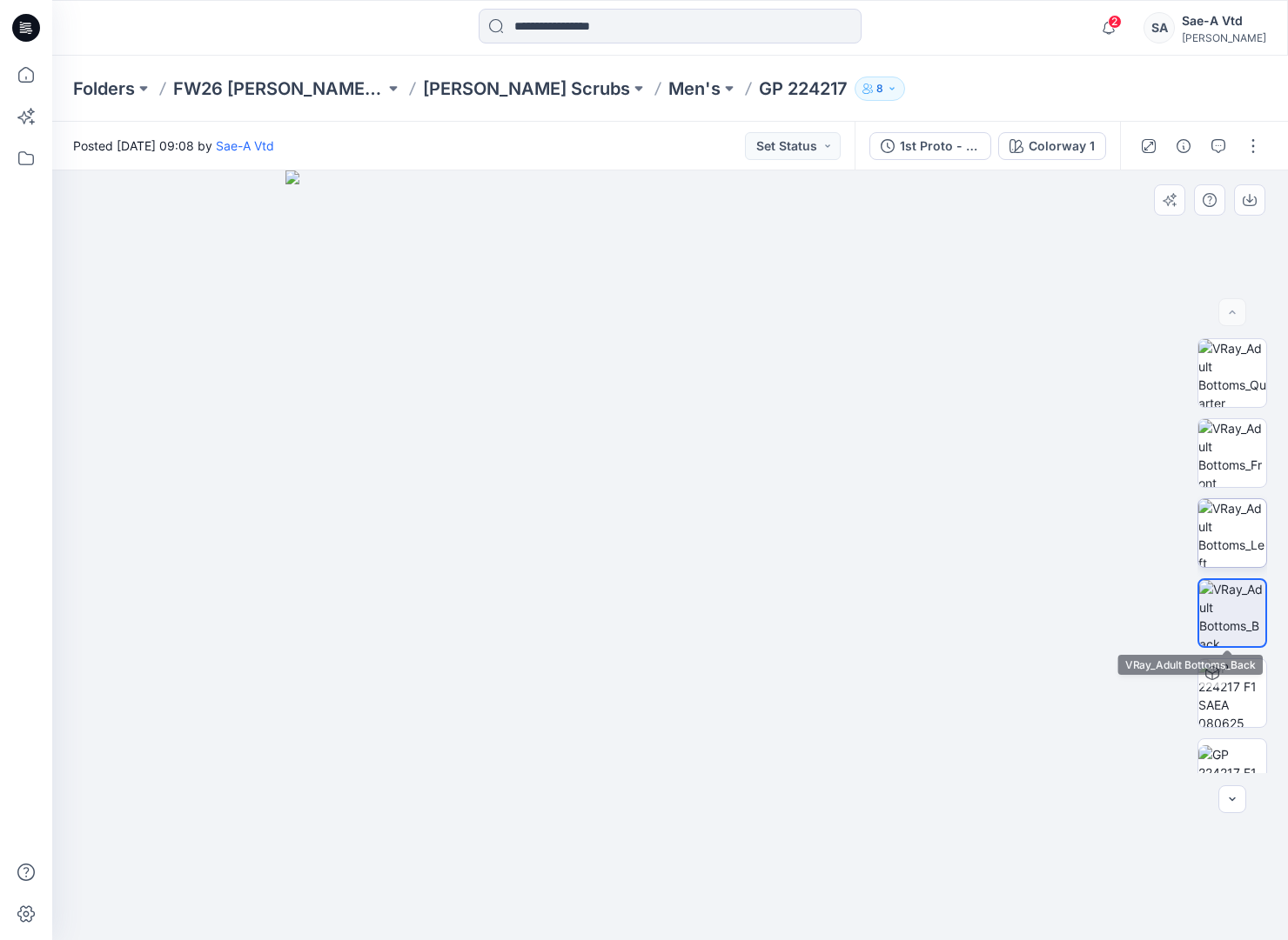
click at [1209, 543] on img at bounding box center [1232, 533] width 68 height 68
